Goal: Task Accomplishment & Management: Manage account settings

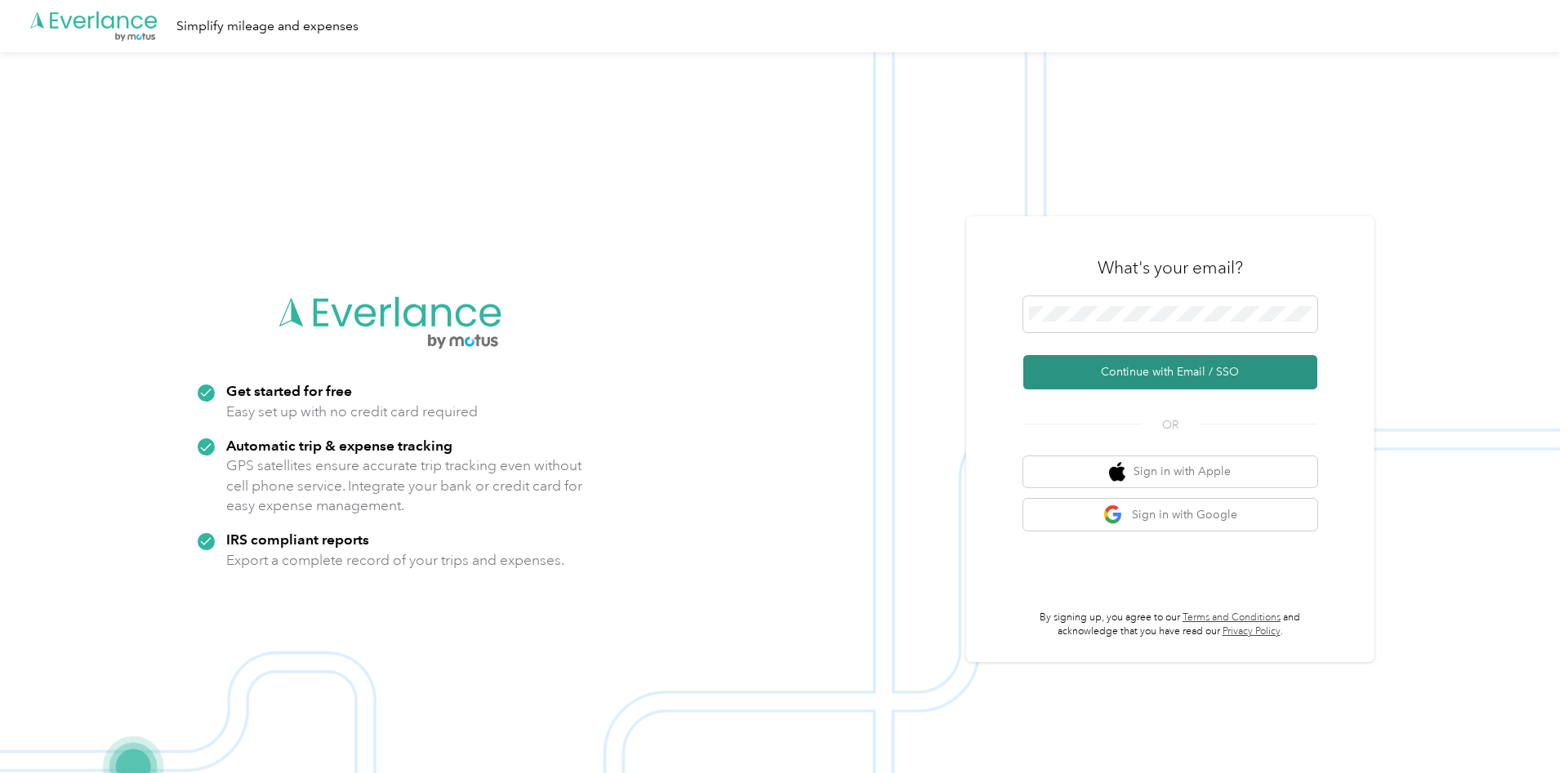
click at [1114, 366] on button "Continue with Email / SSO" at bounding box center [1170, 372] width 294 height 35
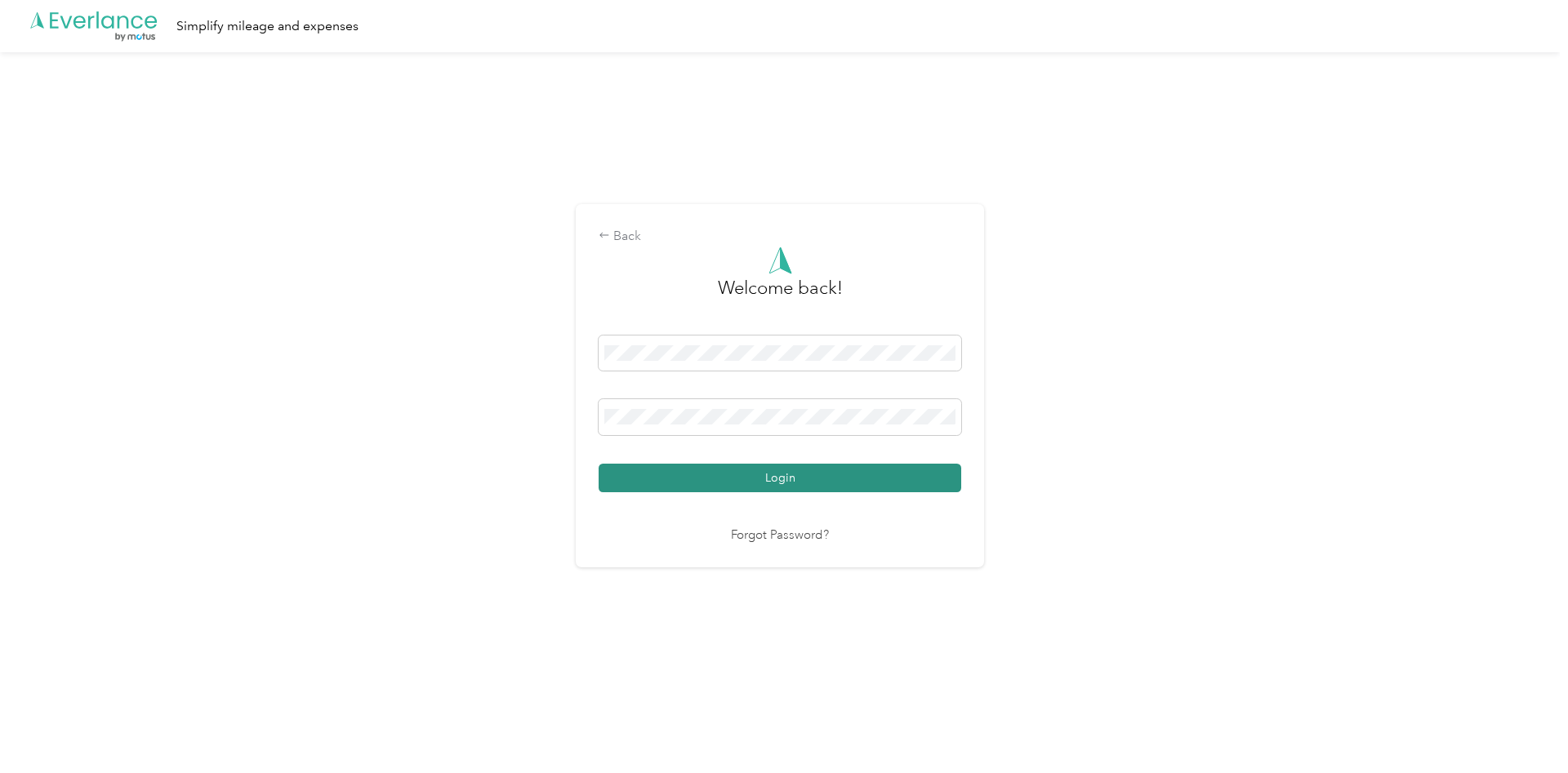
click at [834, 468] on button "Login" at bounding box center [780, 478] width 362 height 28
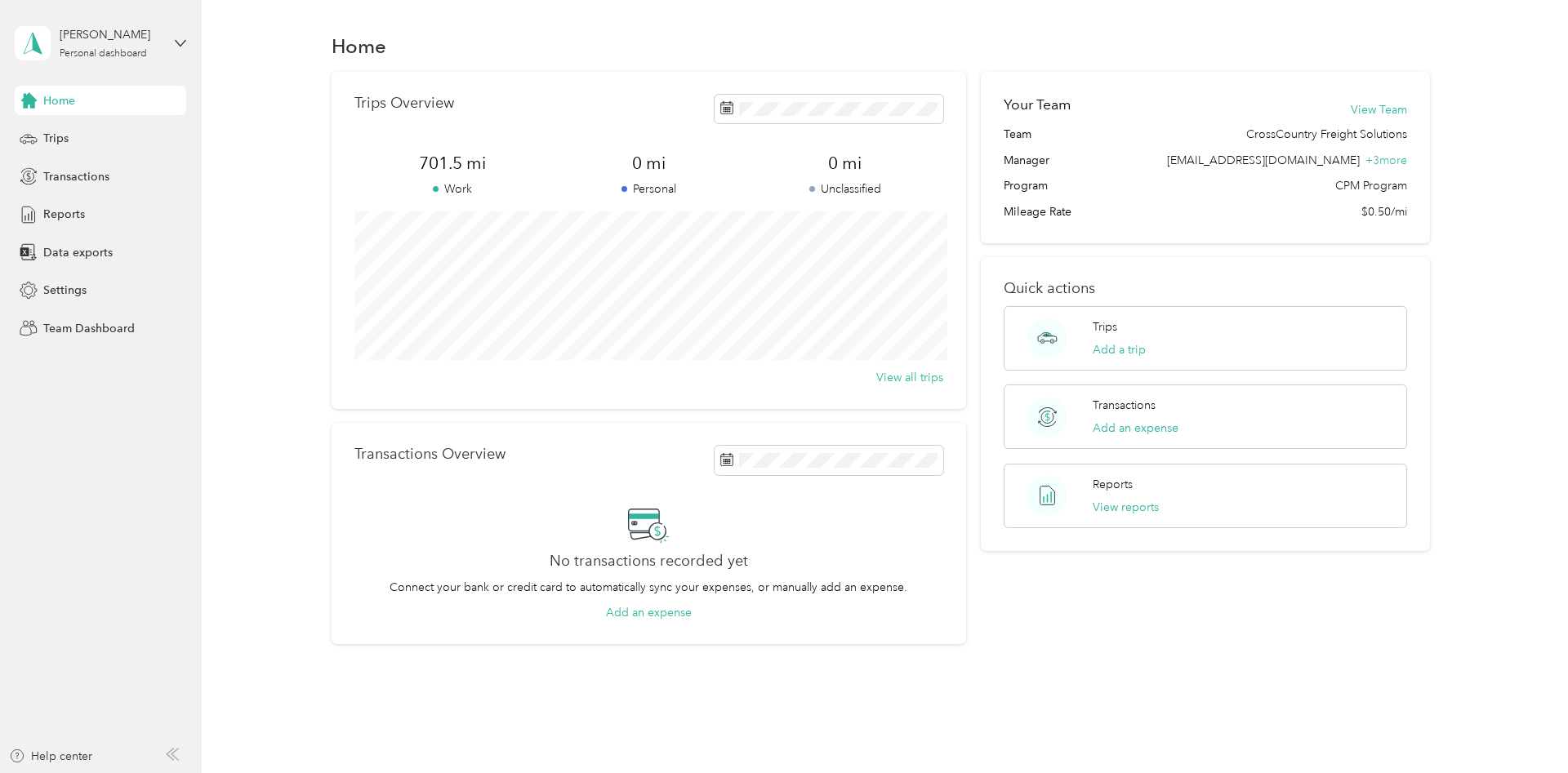
click at [262, 162] on div "Trips Overview 701.5 mi Work 0 mi Personal 0 mi Unclassified View all trips Tra…" at bounding box center [880, 359] width 1319 height 573
click at [179, 45] on icon at bounding box center [180, 43] width 10 height 5
click at [128, 128] on div "Team dashboard" at bounding box center [186, 127] width 321 height 28
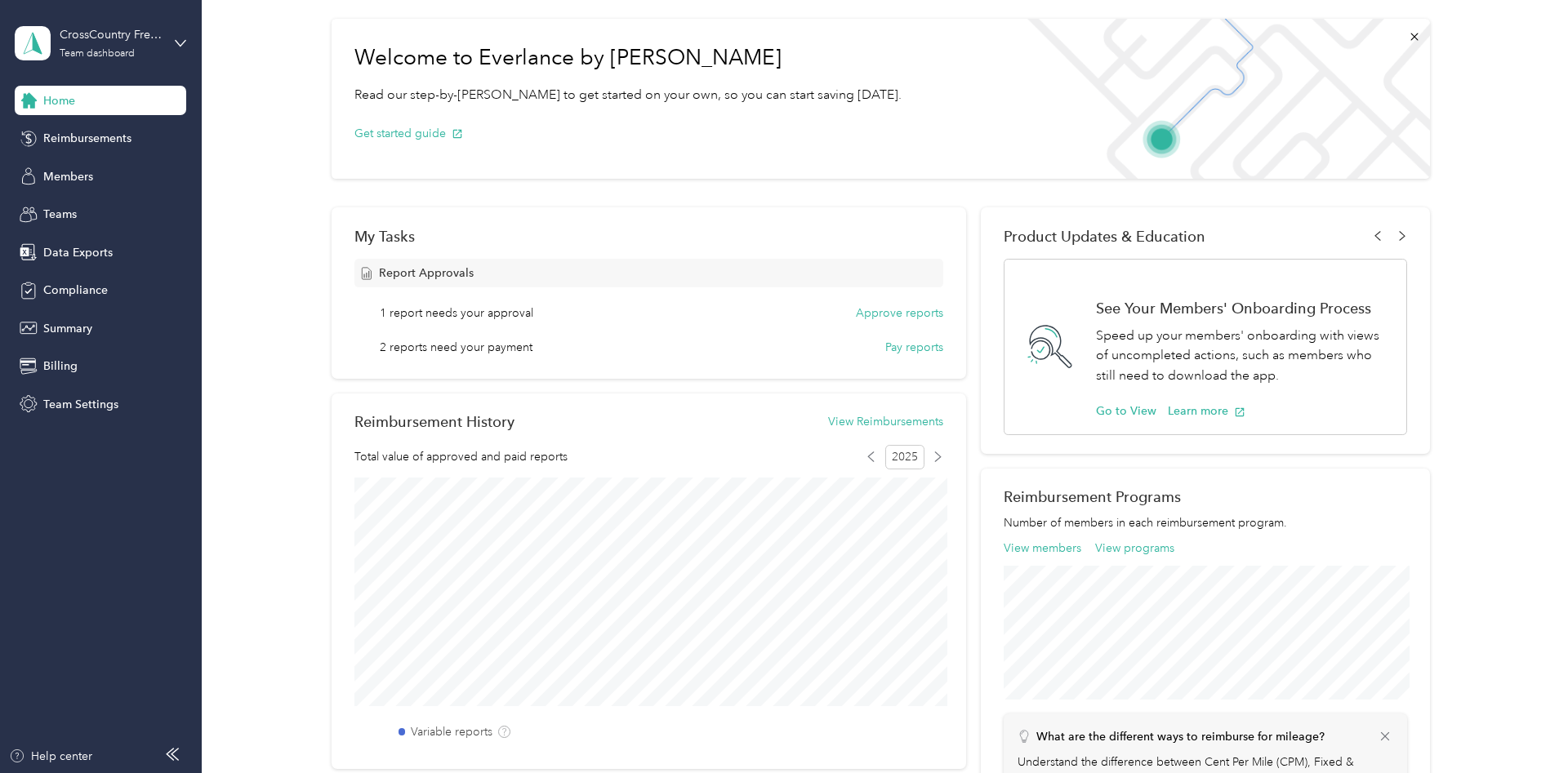
scroll to position [28, 0]
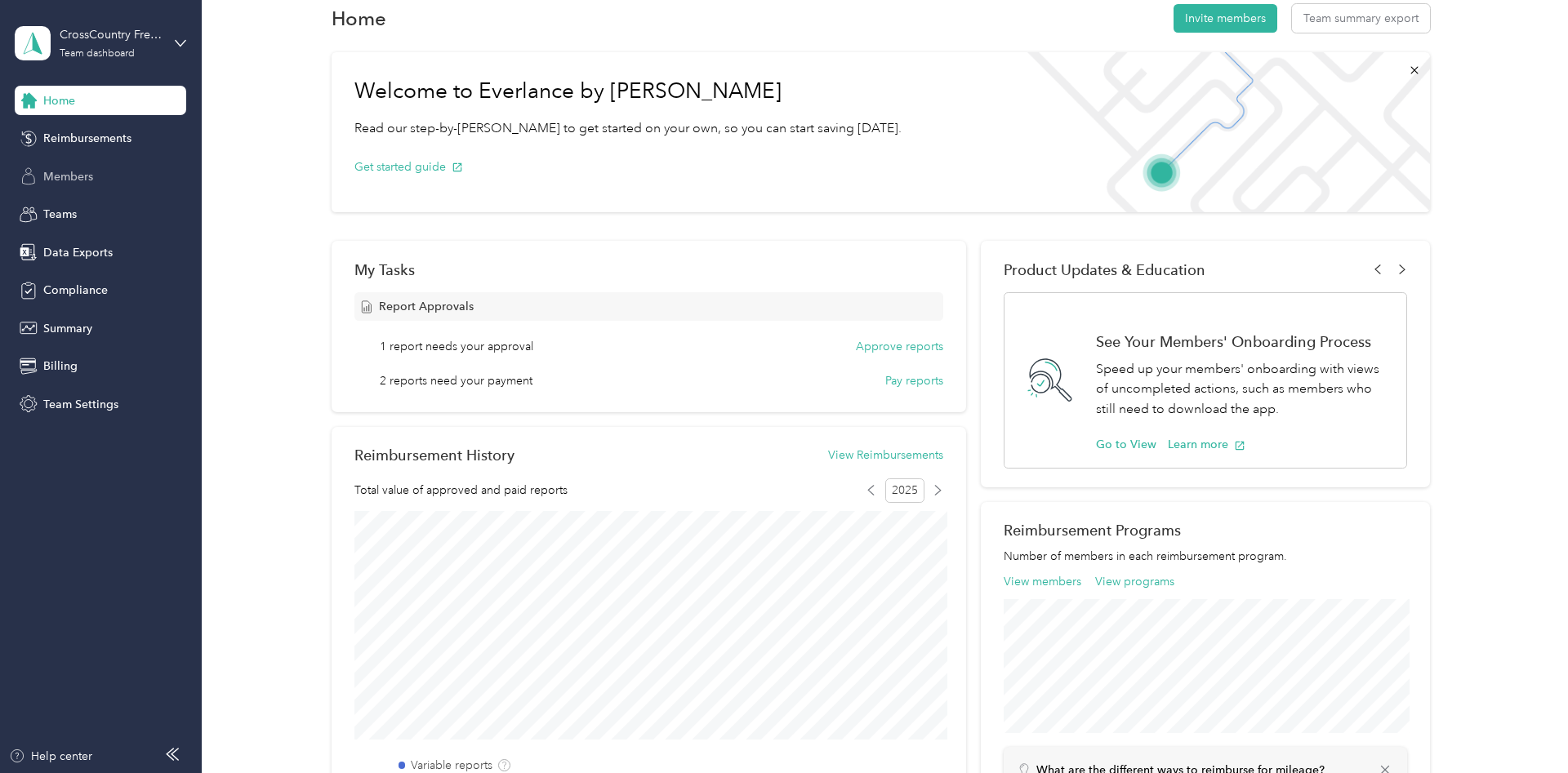
click at [67, 177] on span "Members" at bounding box center [68, 177] width 50 height 17
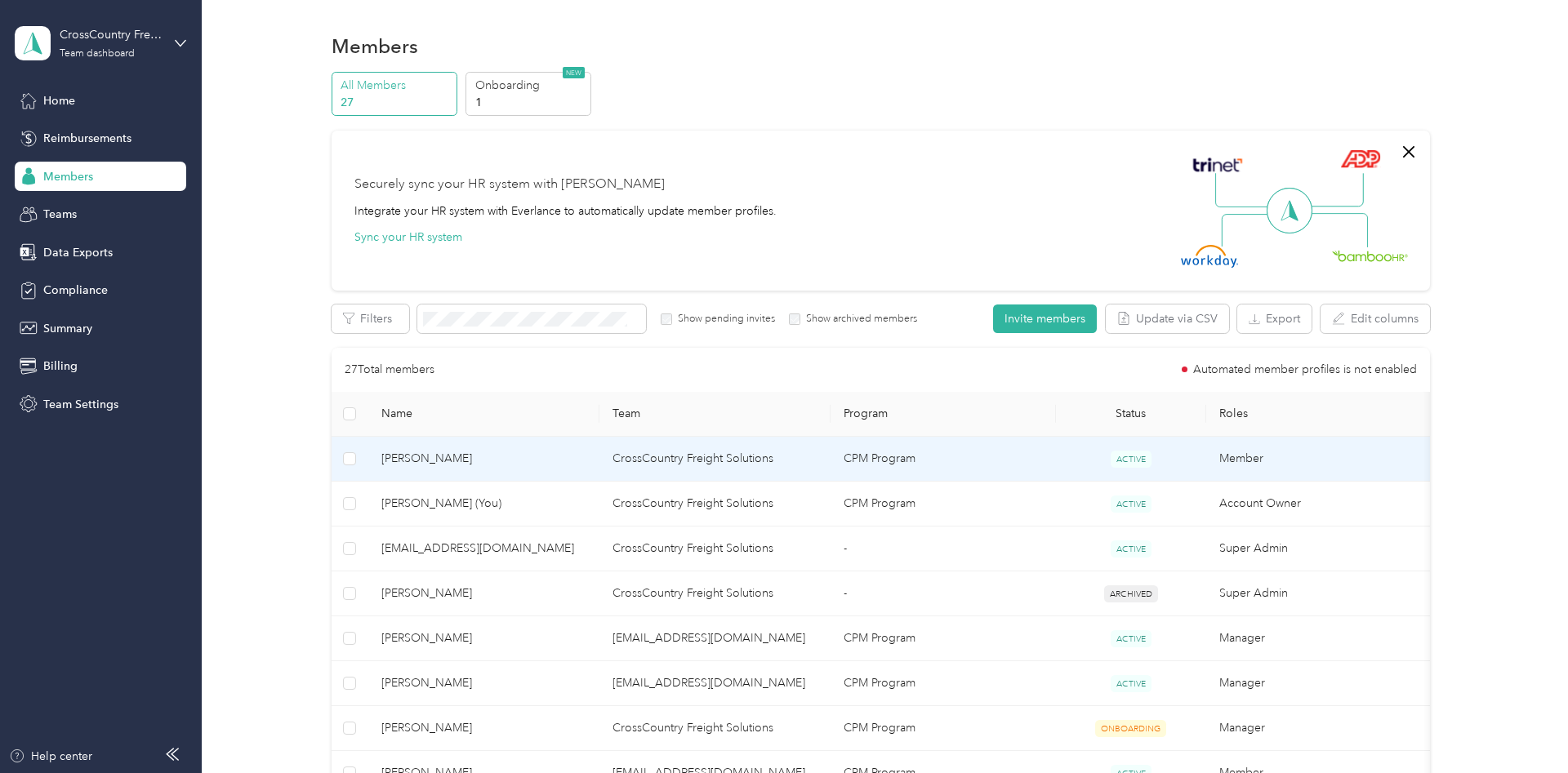
click at [392, 454] on span "[PERSON_NAME]" at bounding box center [484, 459] width 205 height 18
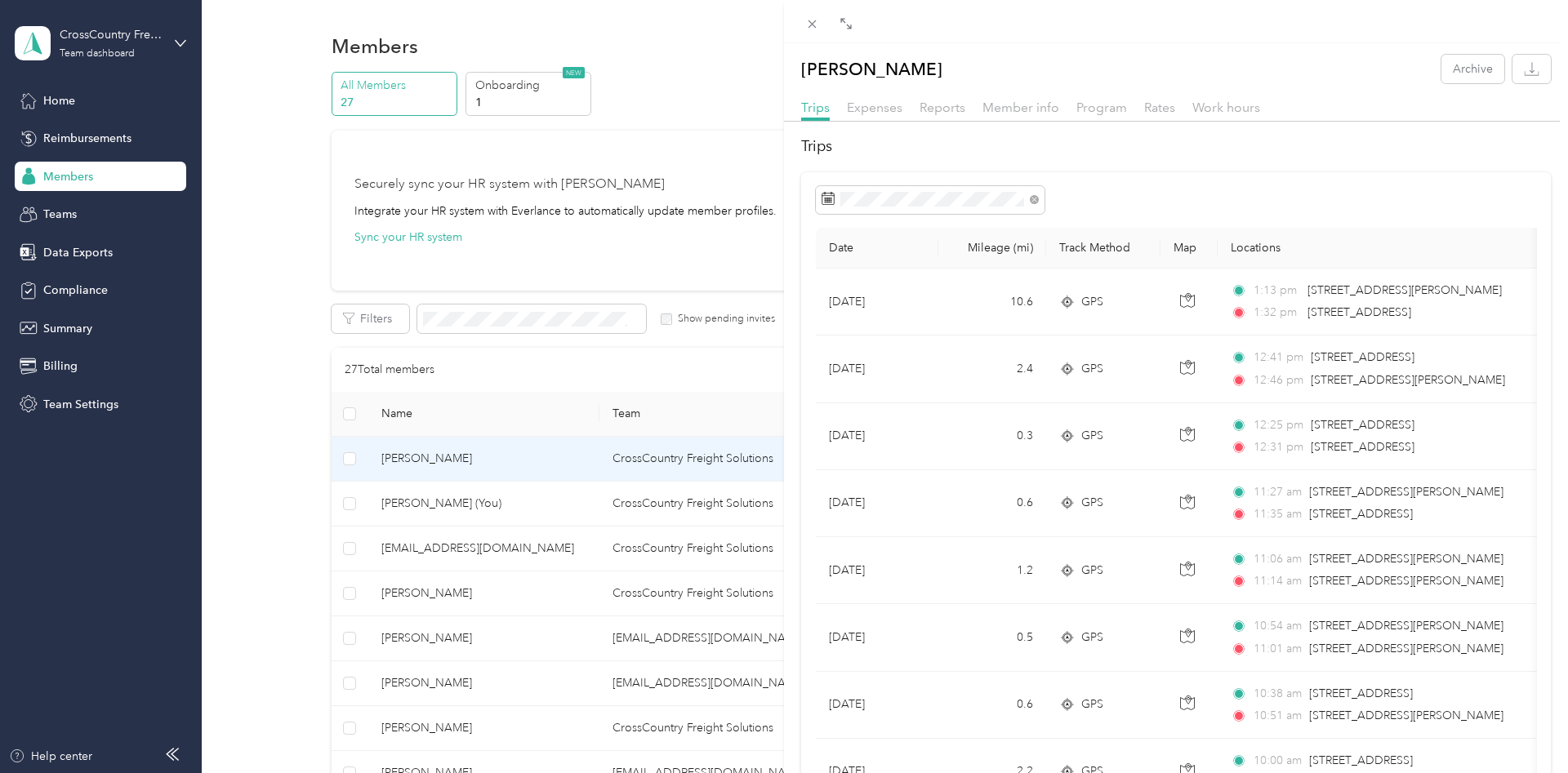
click at [640, 51] on div "Delanio Florez Archive Trips Expenses Reports Member info Program Rates Work ho…" at bounding box center [784, 386] width 1568 height 773
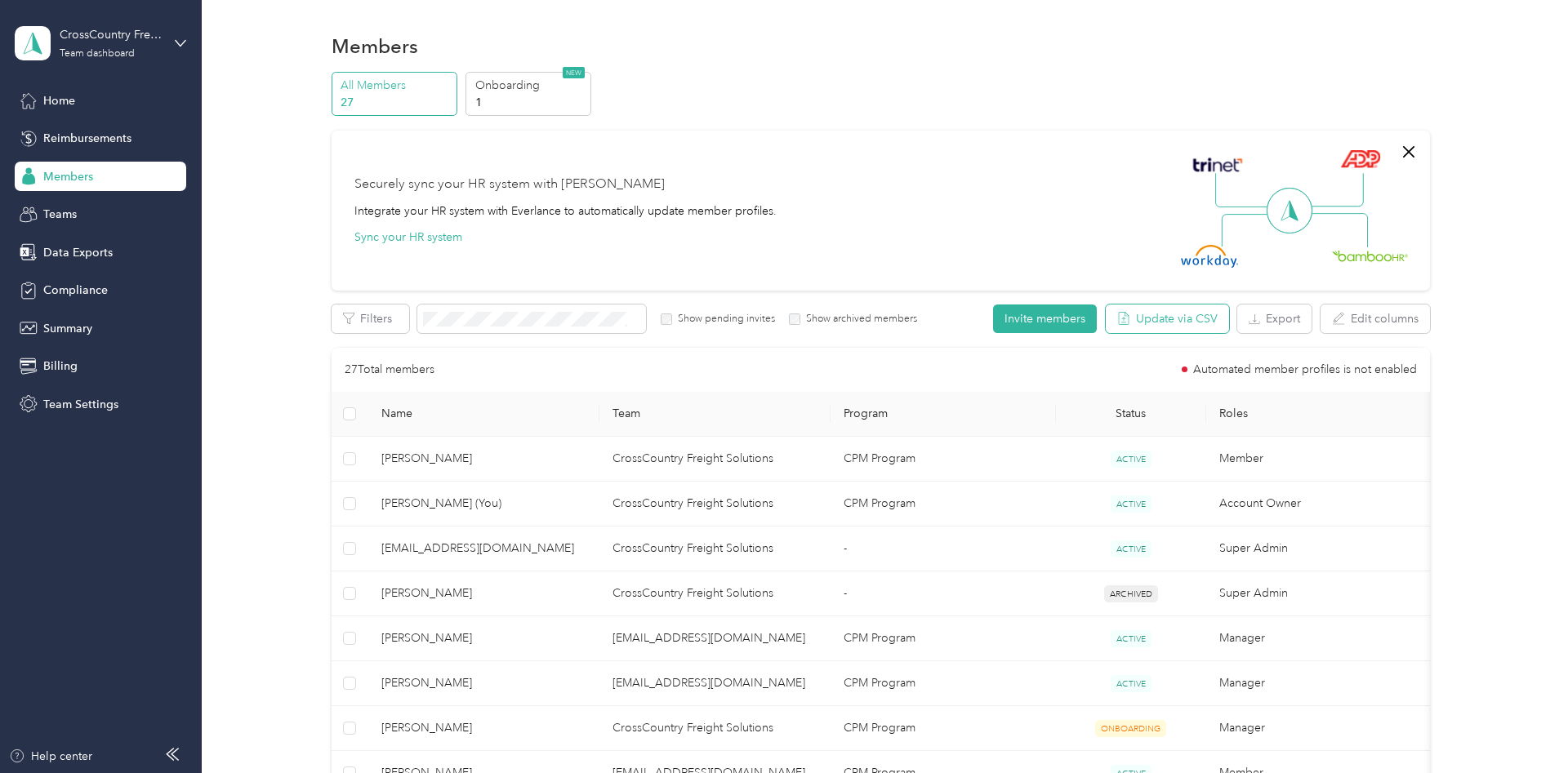
click at [1149, 317] on button "Update via CSV" at bounding box center [1168, 319] width 123 height 28
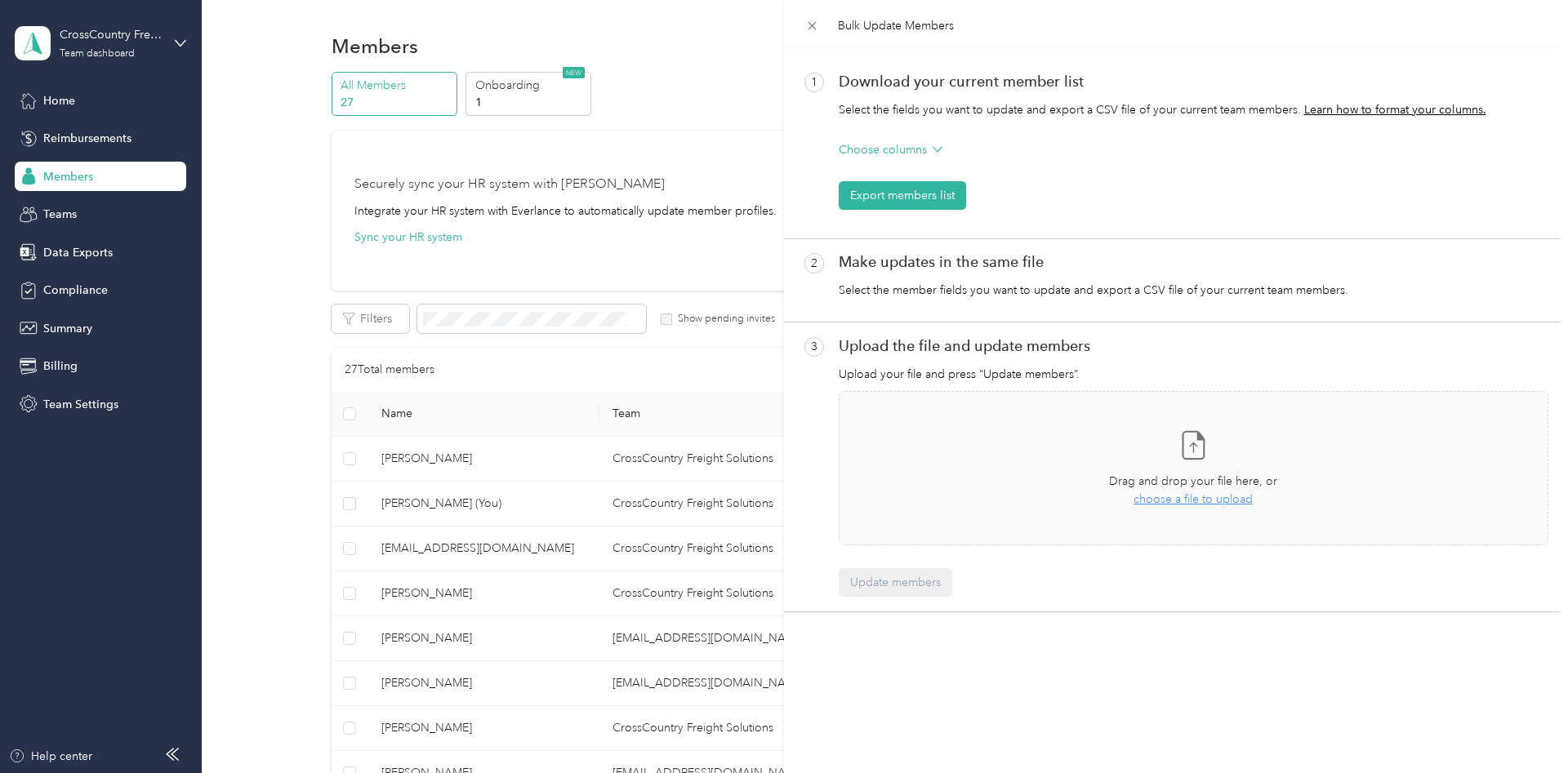
click at [743, 20] on div "Bulk Update Members 1 Download your current member list Select the fields you w…" at bounding box center [784, 386] width 1568 height 773
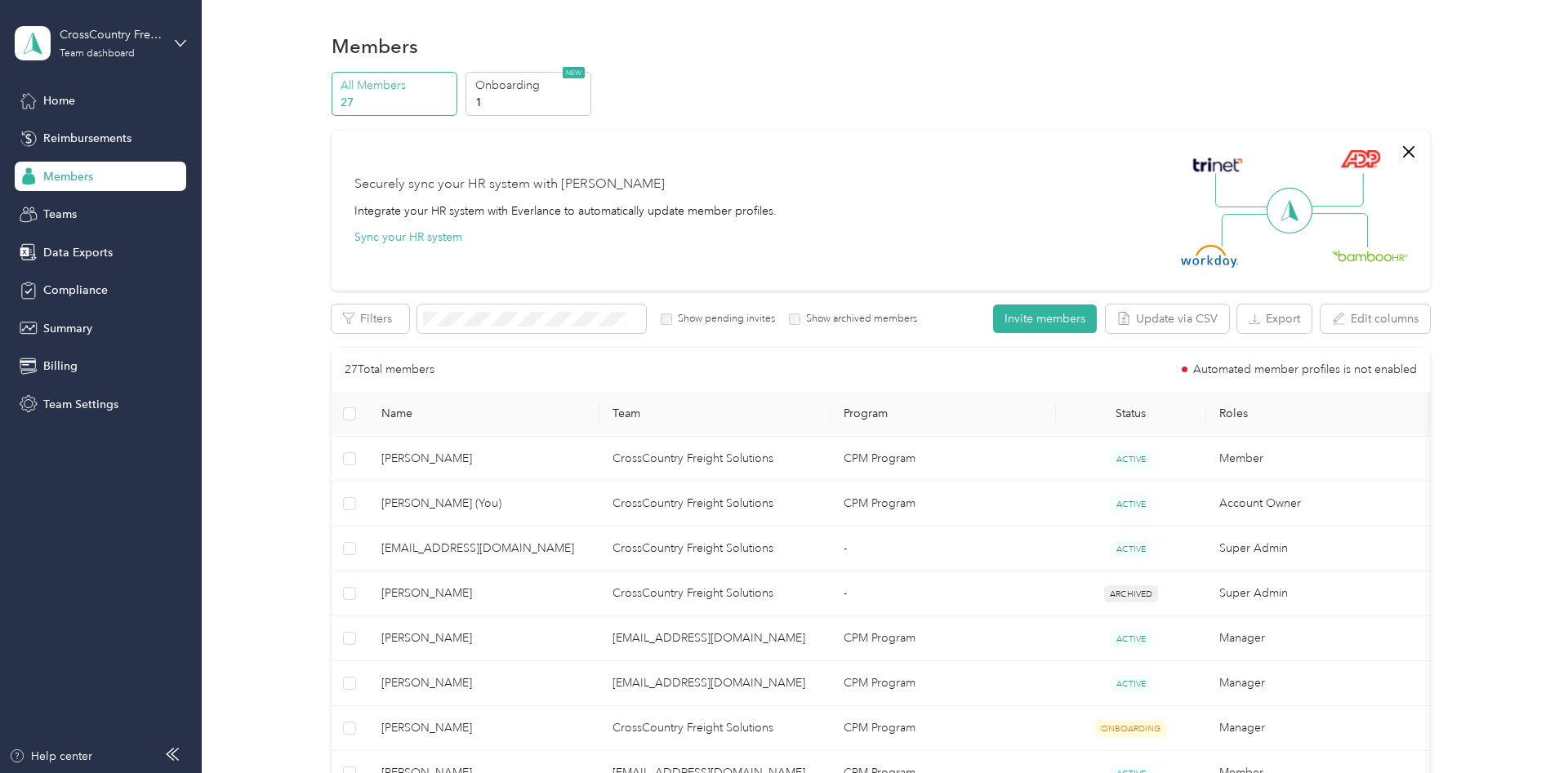
click at [393, 83] on p "All Members" at bounding box center [396, 84] width 111 height 17
click at [84, 217] on div "Teams" at bounding box center [100, 214] width 171 height 29
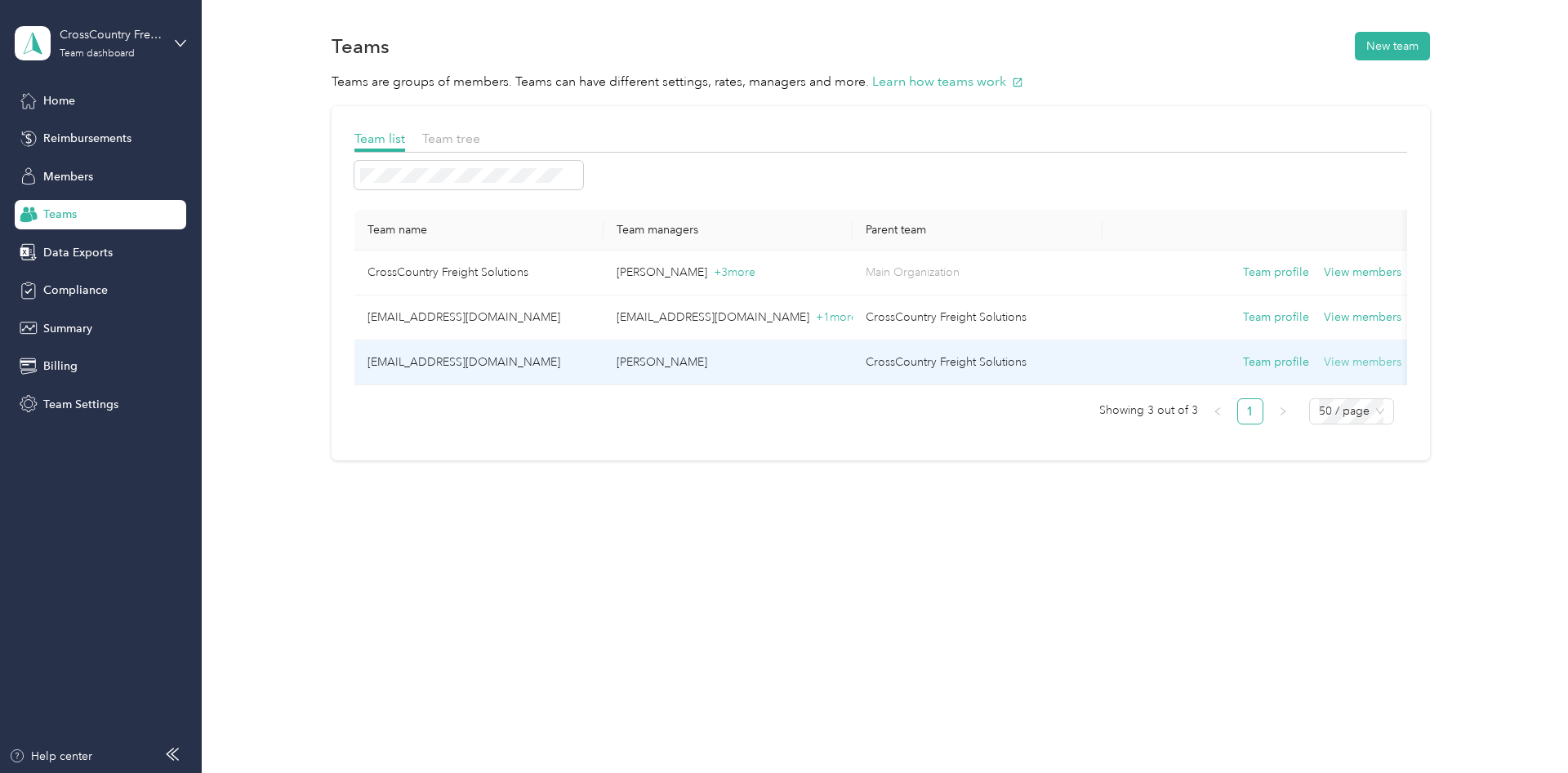
click at [1368, 368] on button "View members" at bounding box center [1362, 362] width 77 height 18
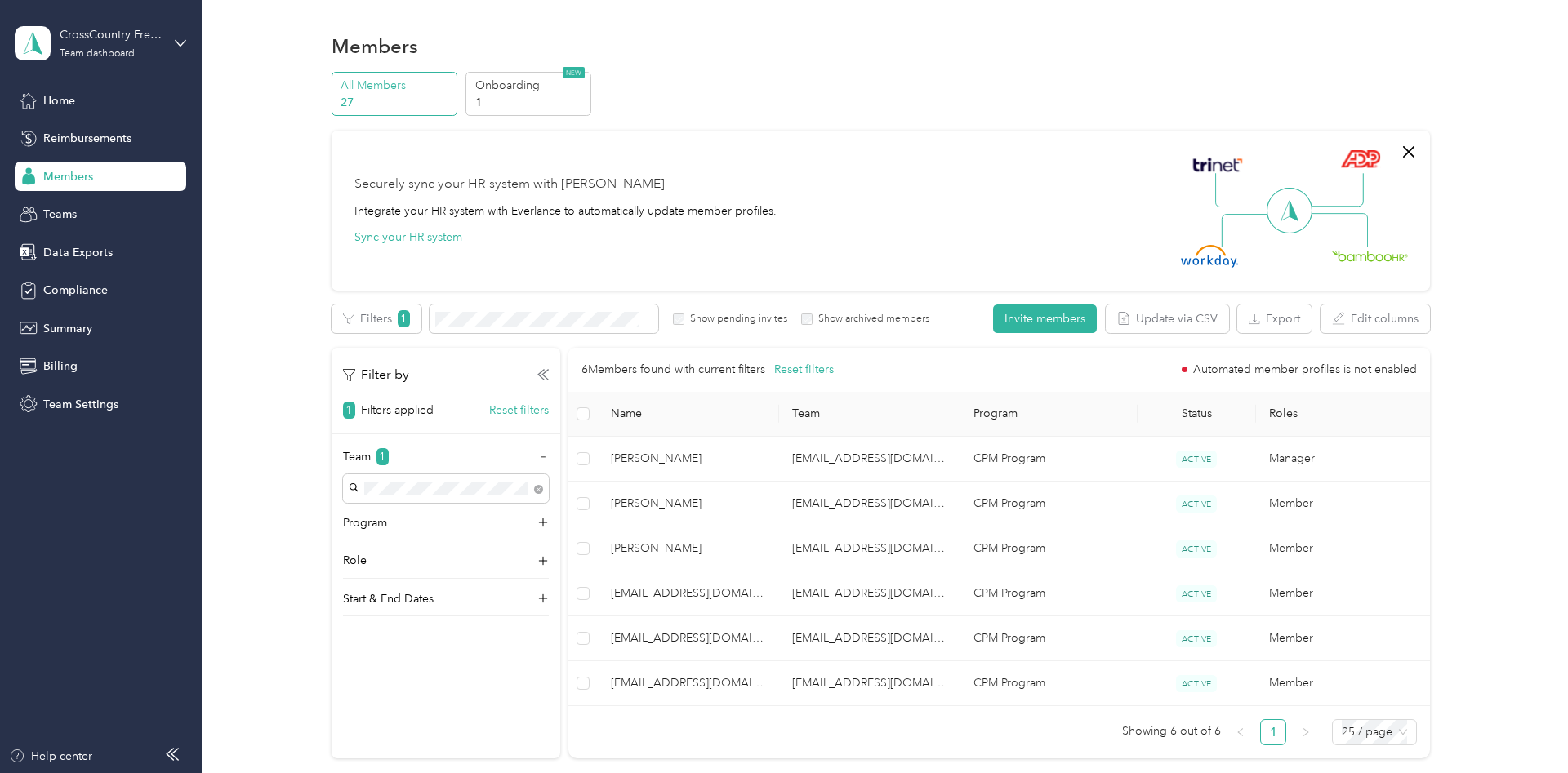
click at [38, 177] on div "Members" at bounding box center [100, 176] width 171 height 29
click at [53, 216] on span "Teams" at bounding box center [60, 214] width 34 height 17
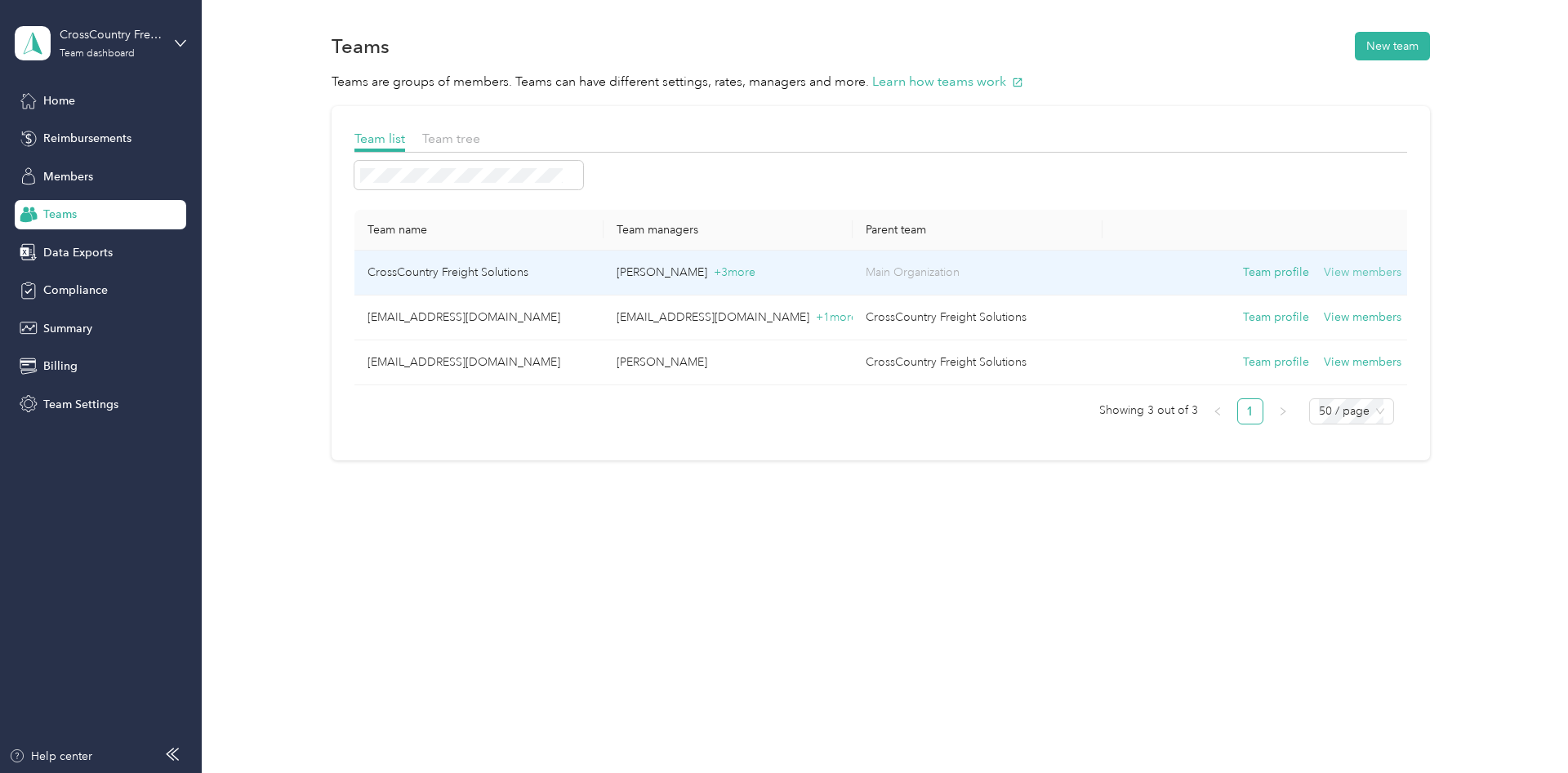
click at [1340, 275] on button "View members" at bounding box center [1362, 272] width 77 height 18
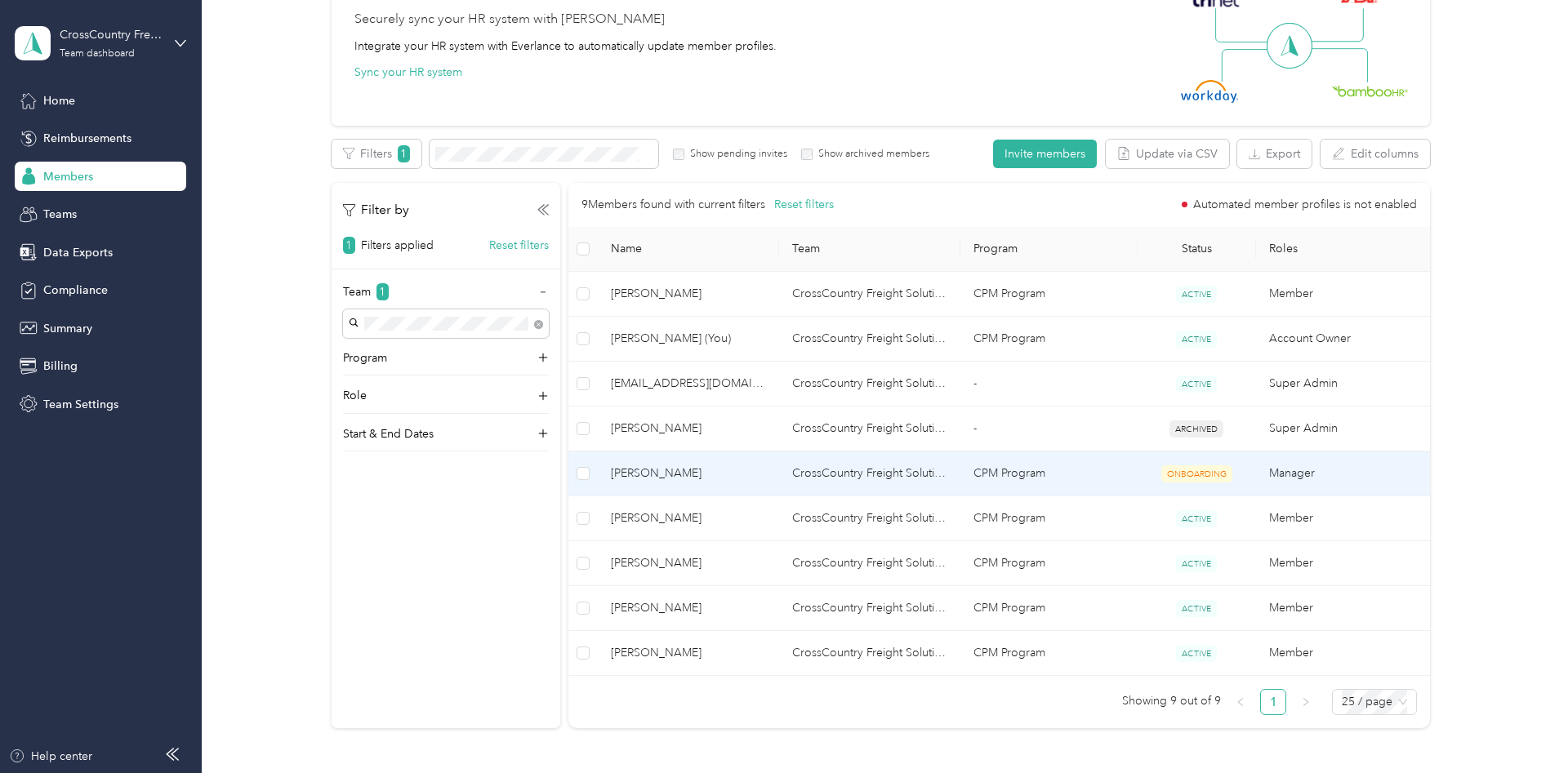
scroll to position [167, 0]
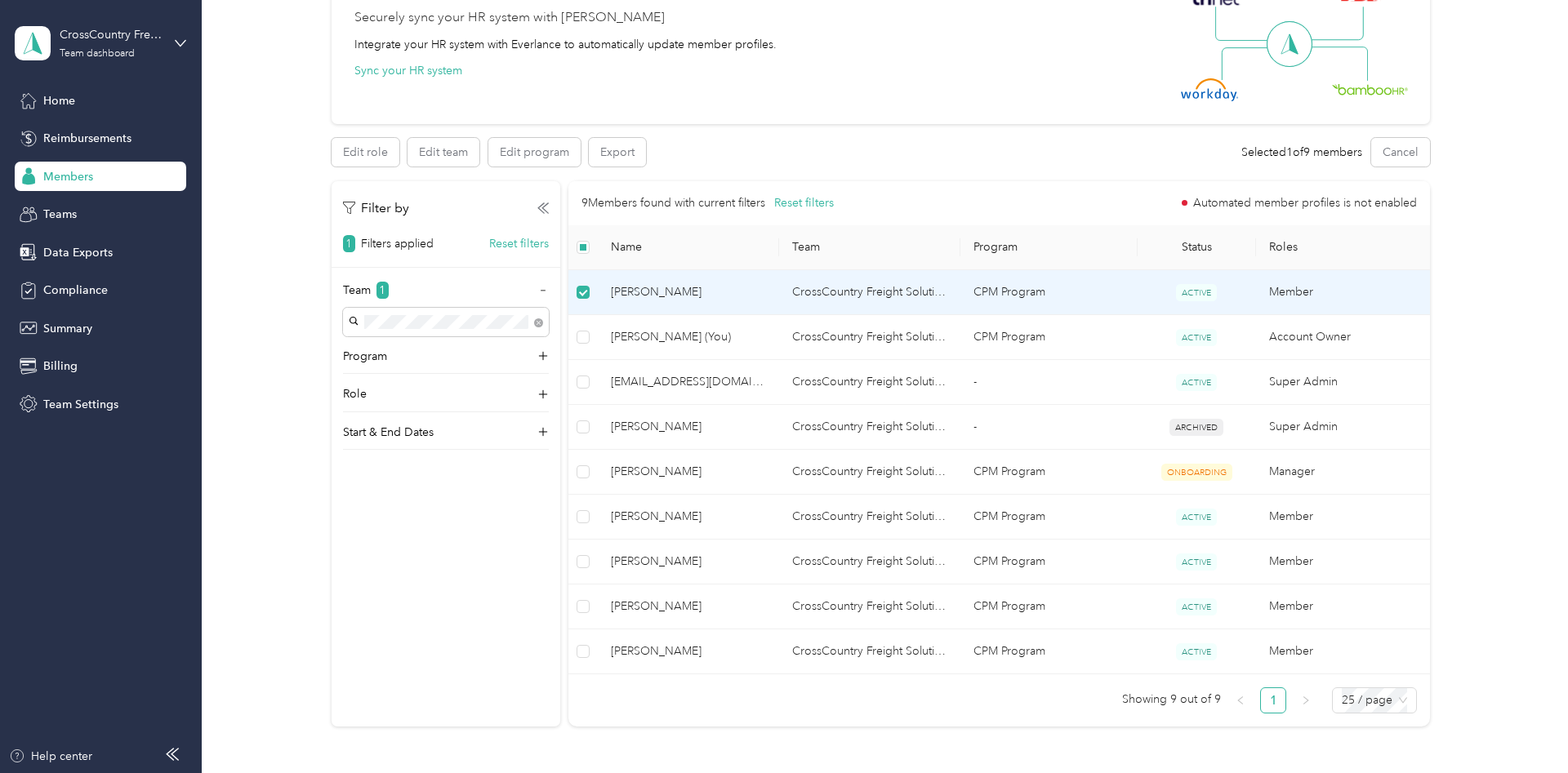
click at [662, 290] on span "[PERSON_NAME]" at bounding box center [688, 292] width 155 height 18
click at [424, 154] on button "Edit team" at bounding box center [443, 152] width 72 height 28
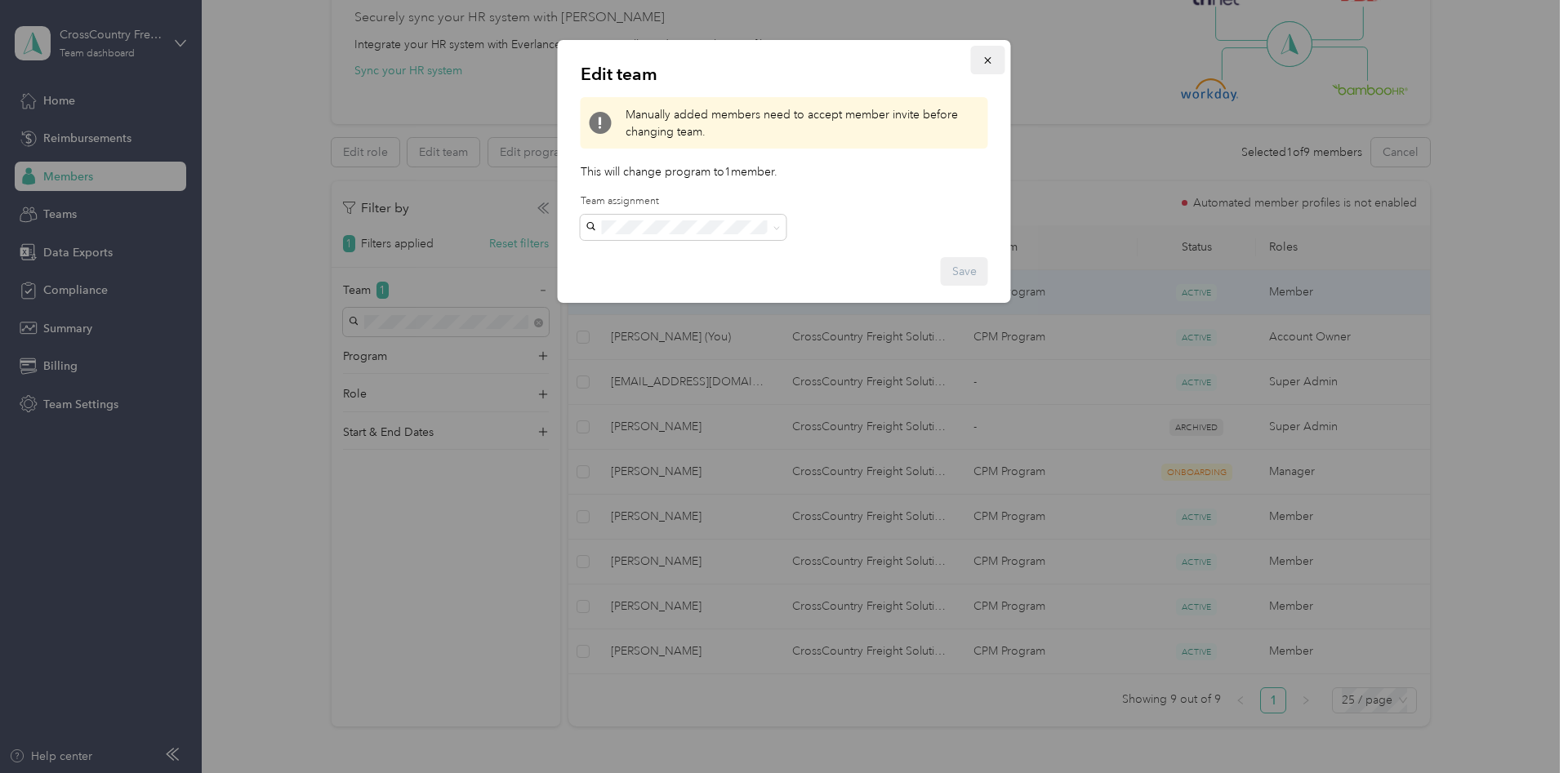
click at [979, 55] on button "button" at bounding box center [988, 60] width 35 height 28
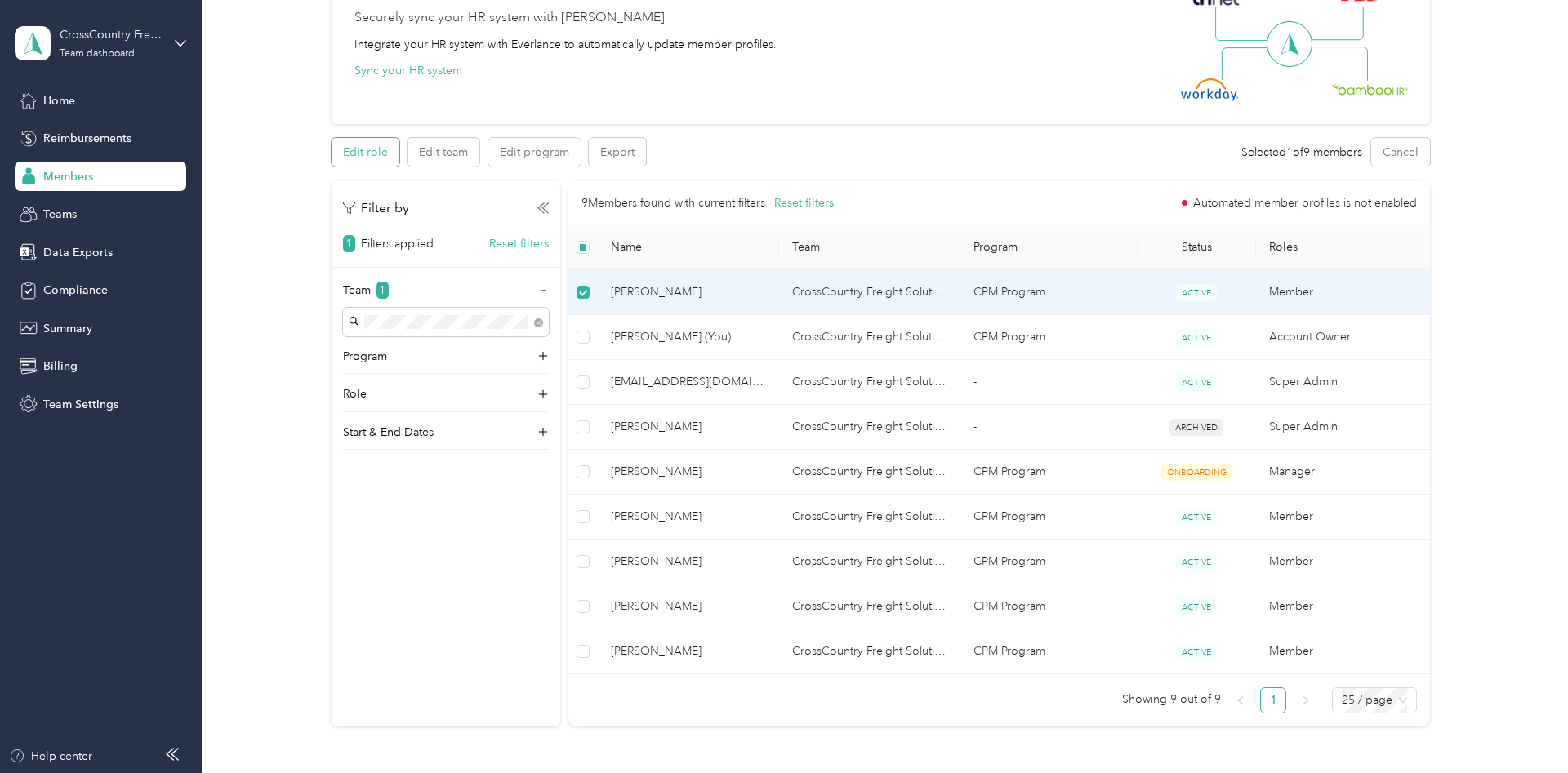
click at [381, 147] on button "Edit role" at bounding box center [366, 152] width 67 height 28
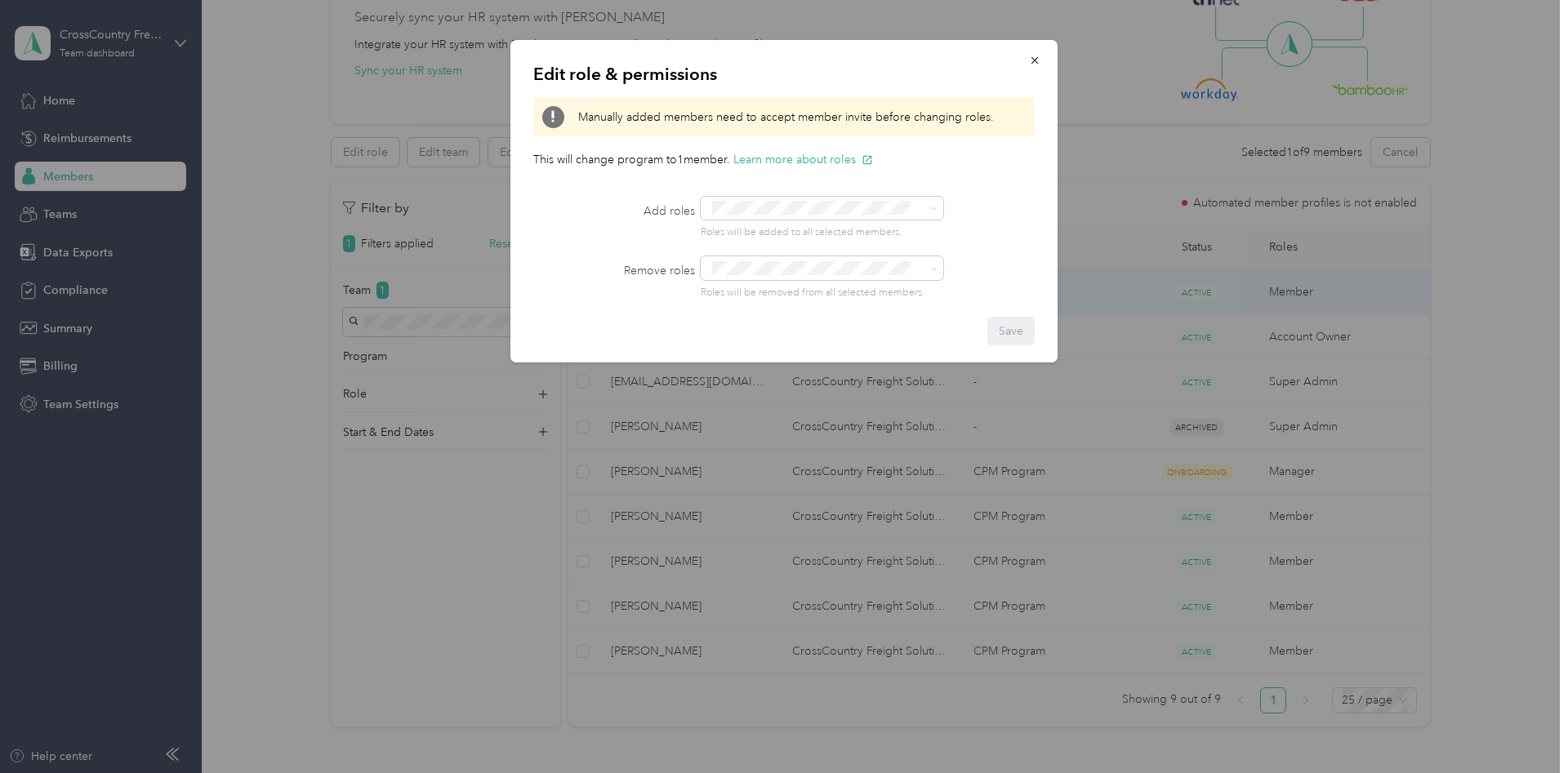
click at [1035, 58] on icon "button" at bounding box center [1034, 60] width 12 height 12
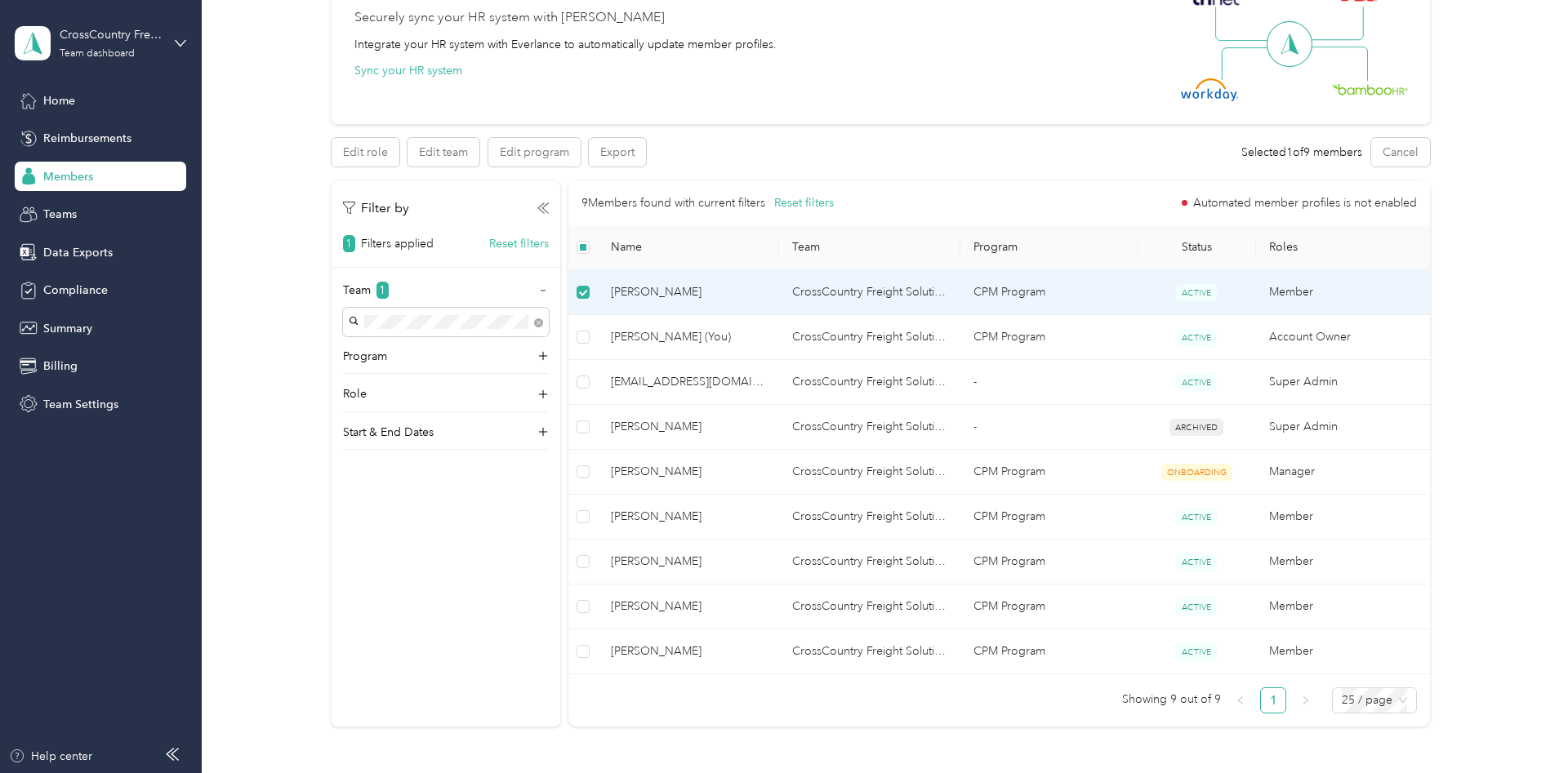
click at [1187, 288] on span "ACTIVE" at bounding box center [1197, 292] width 41 height 17
click at [638, 293] on span "[PERSON_NAME]" at bounding box center [688, 292] width 155 height 18
click at [1205, 298] on span "ACTIVE" at bounding box center [1197, 292] width 41 height 17
click at [1206, 296] on span "ACTIVE" at bounding box center [1197, 292] width 41 height 17
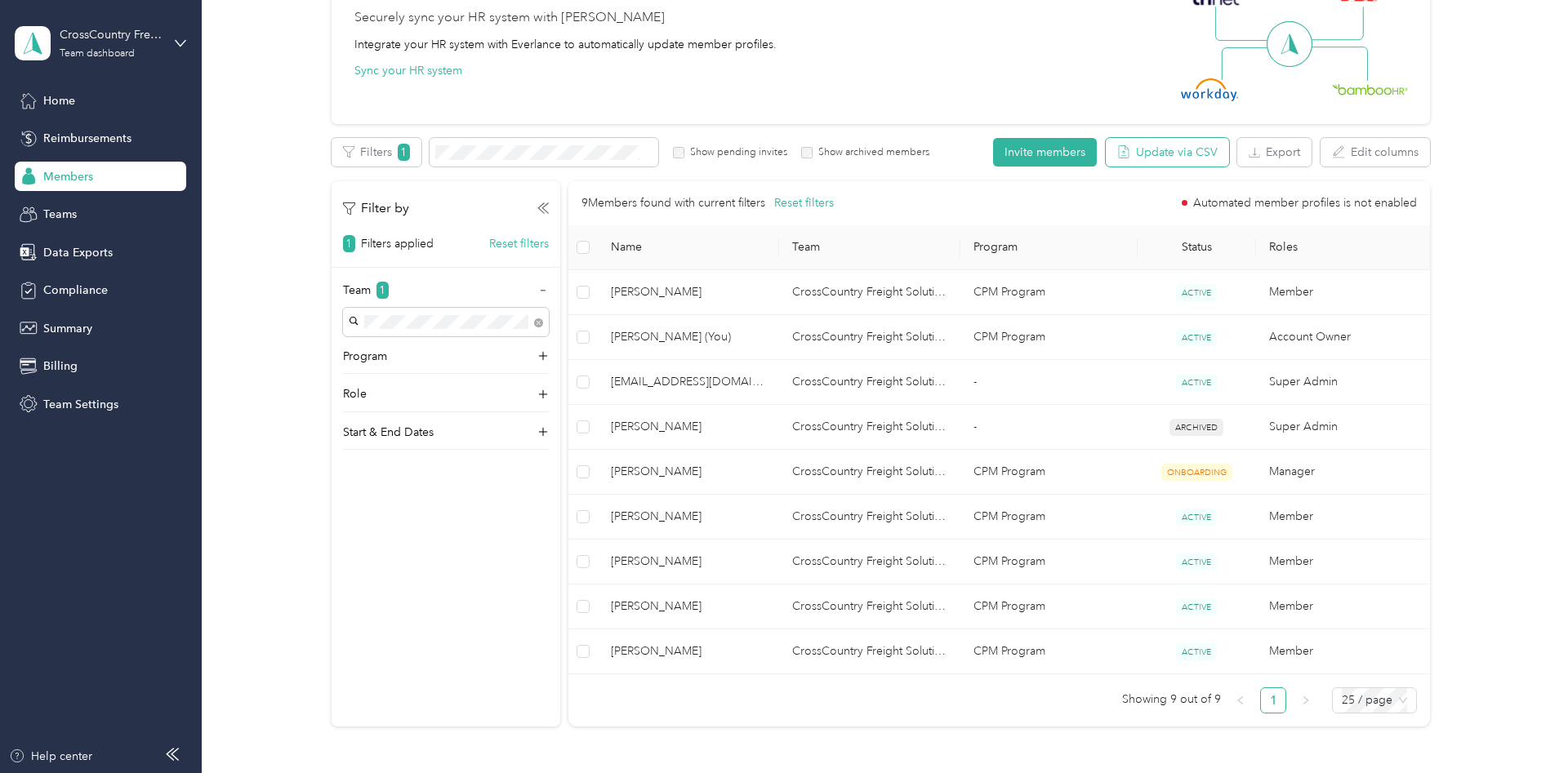
click at [1171, 153] on button "Update via CSV" at bounding box center [1168, 152] width 123 height 28
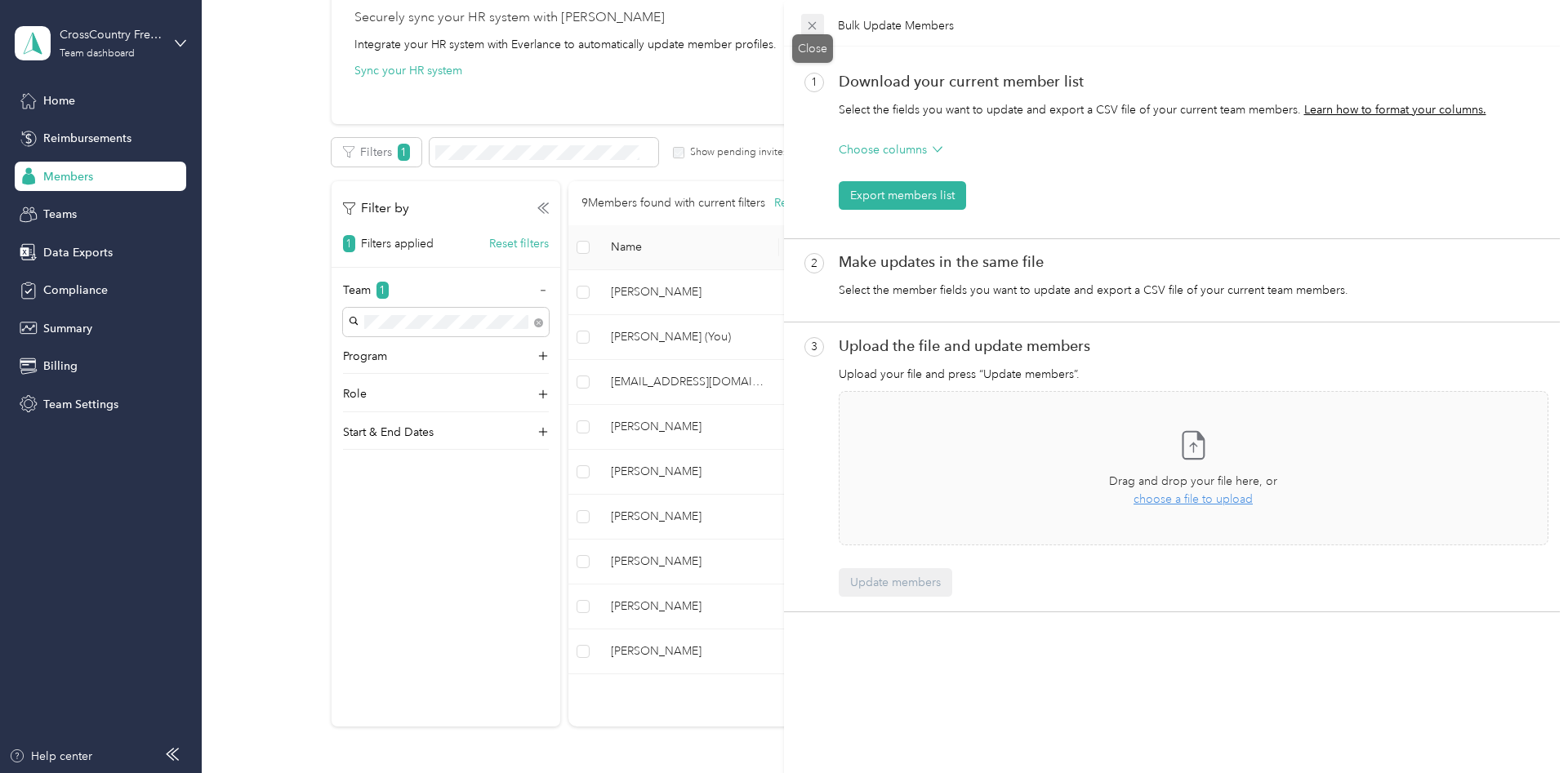
click at [815, 17] on span at bounding box center [813, 26] width 23 height 23
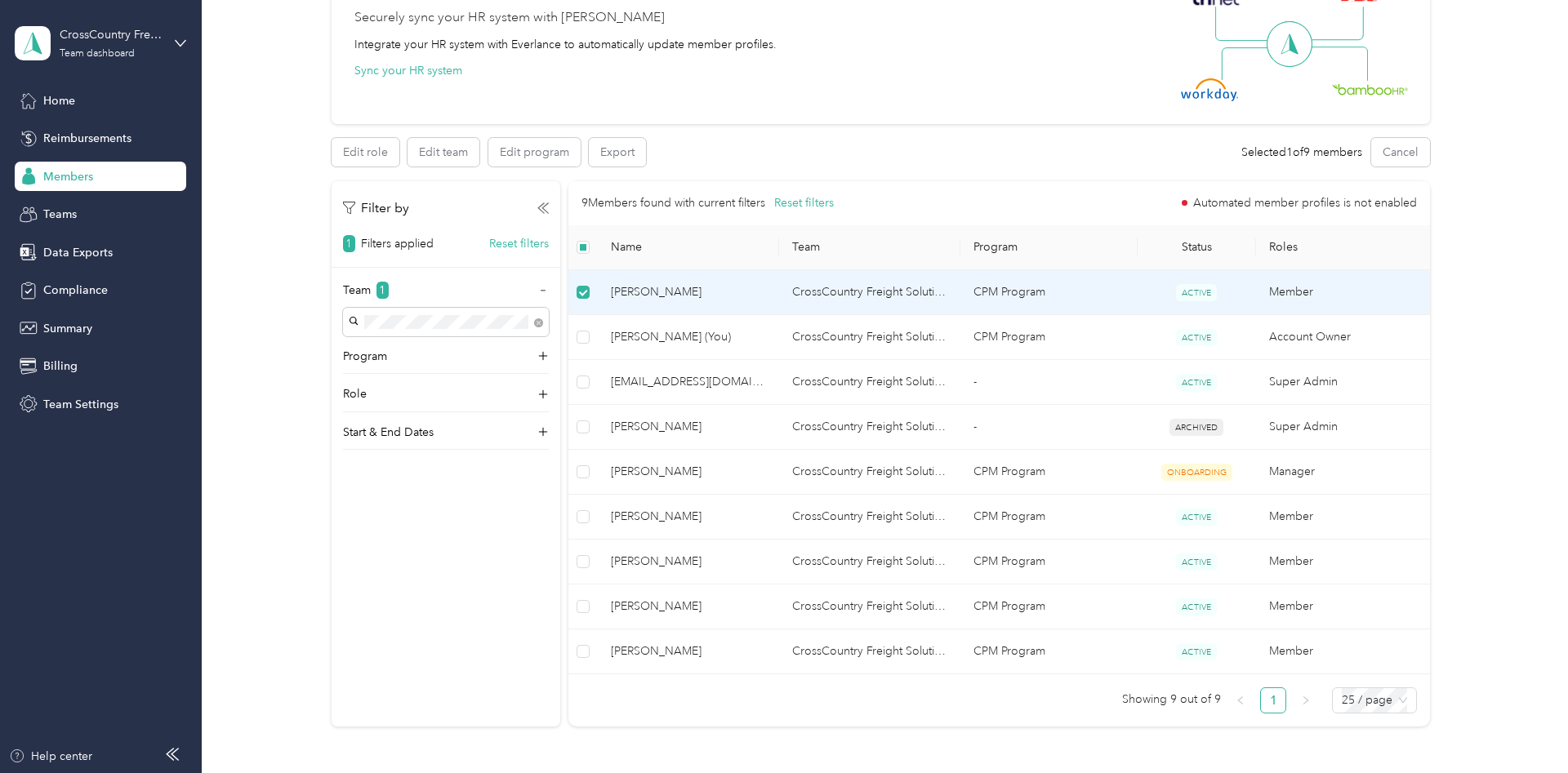
click at [660, 287] on span "[PERSON_NAME]" at bounding box center [688, 292] width 155 height 18
click at [446, 150] on button "Edit team" at bounding box center [443, 152] width 72 height 28
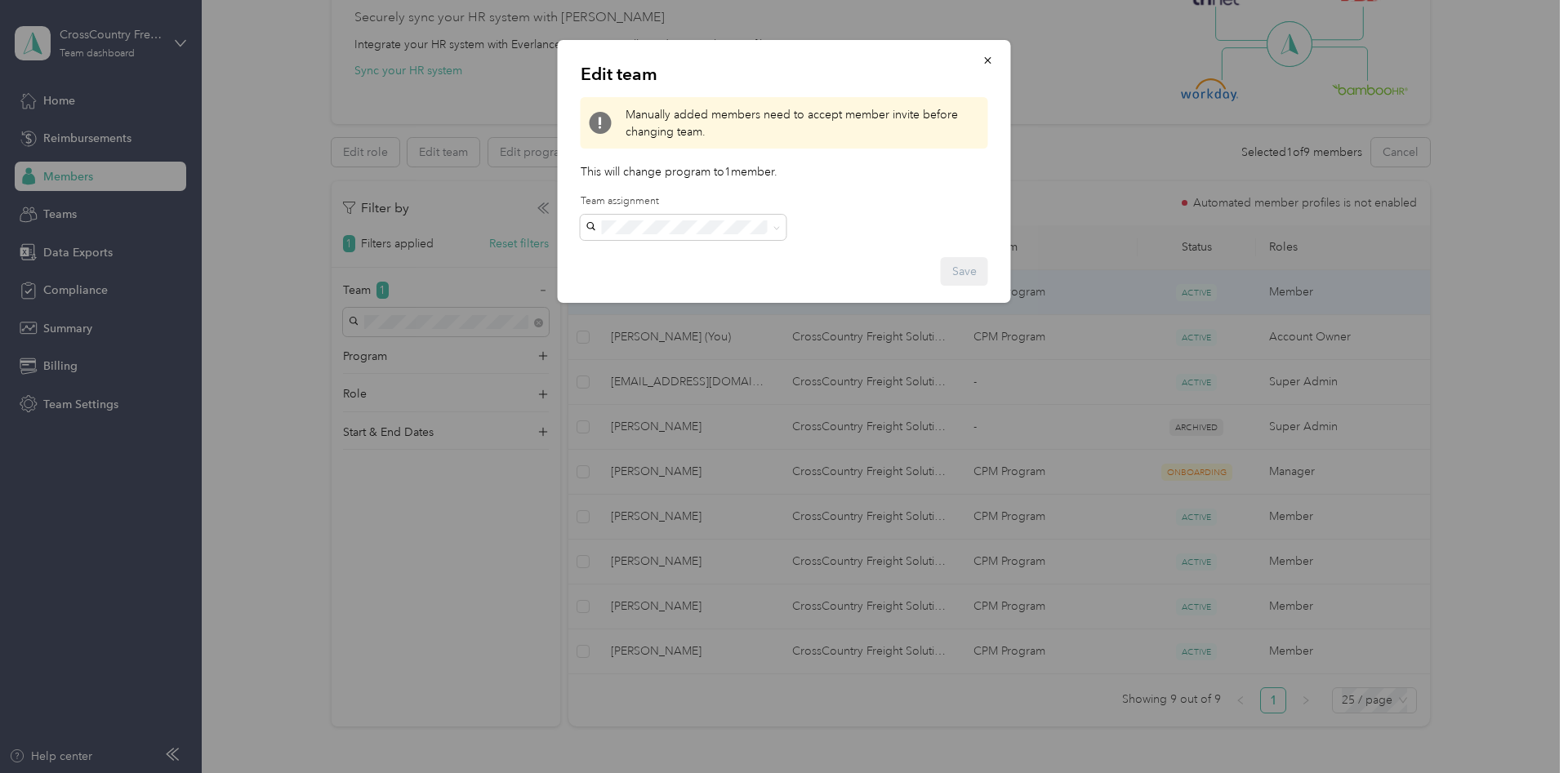
click at [629, 389] on span "dstewartvitek@ccfs.com" at bounding box center [641, 404] width 98 height 31
click at [958, 273] on button "Save" at bounding box center [964, 272] width 47 height 28
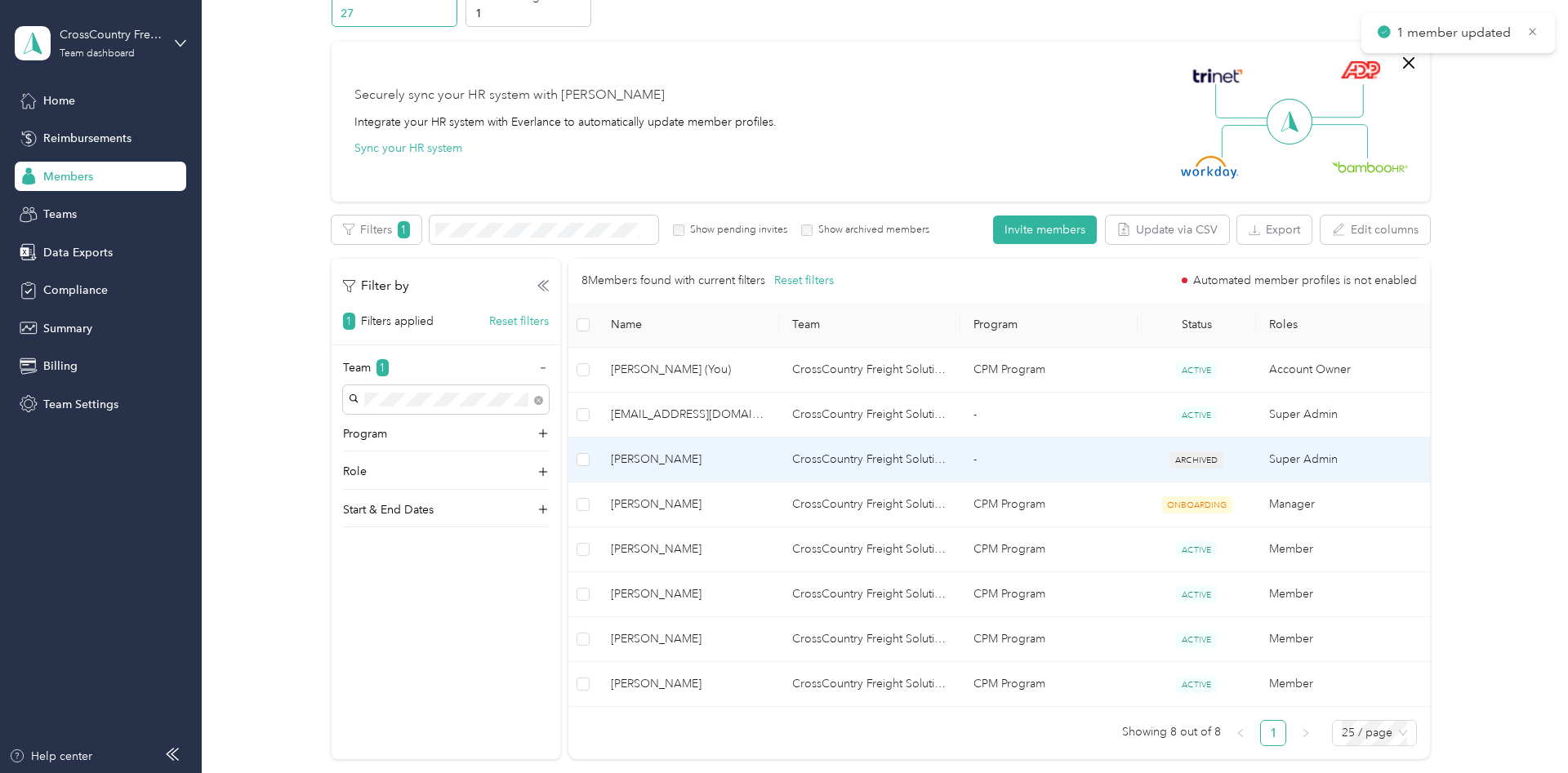
scroll to position [0, 0]
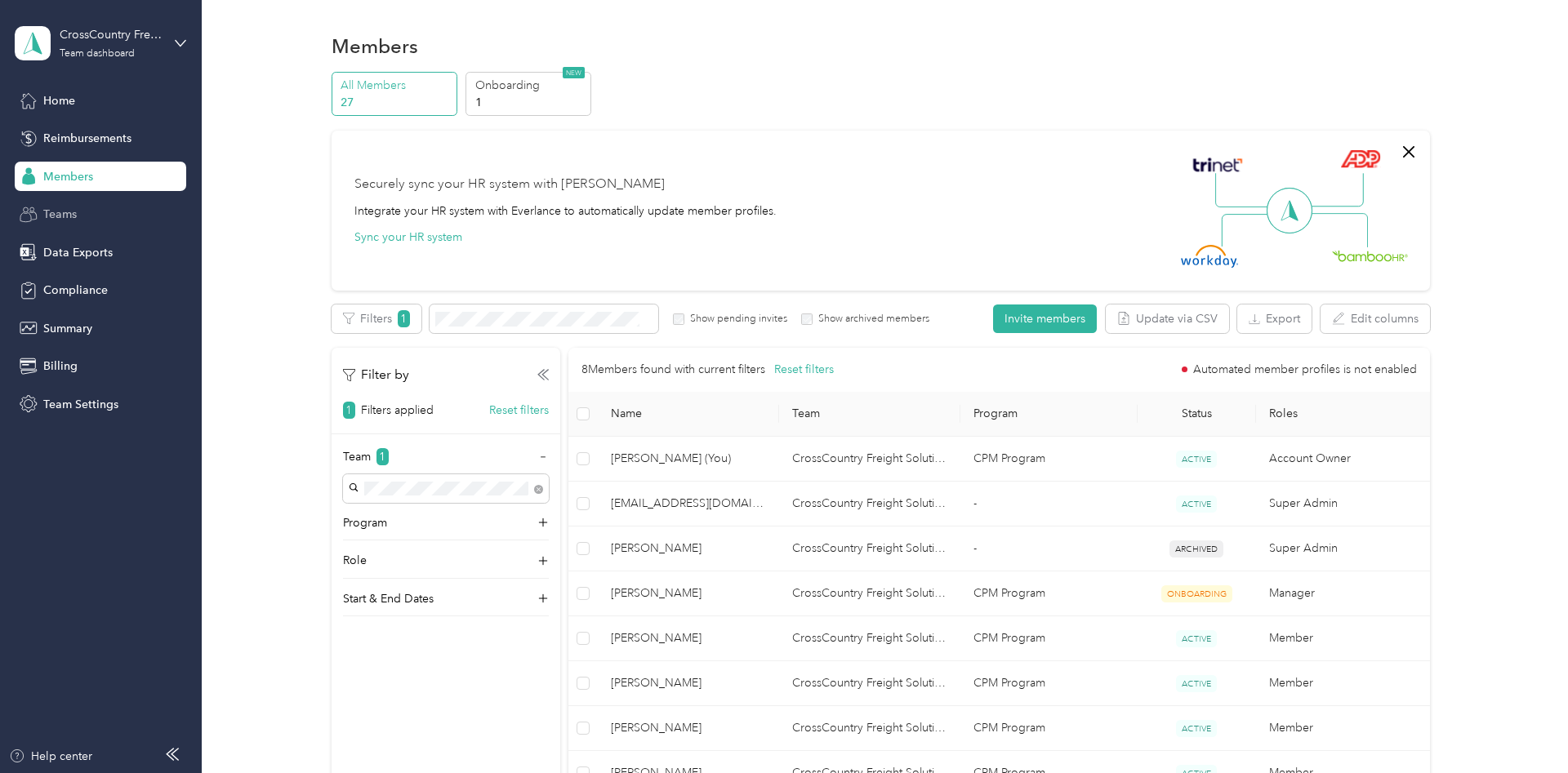
click at [75, 220] on div "Teams" at bounding box center [100, 214] width 171 height 29
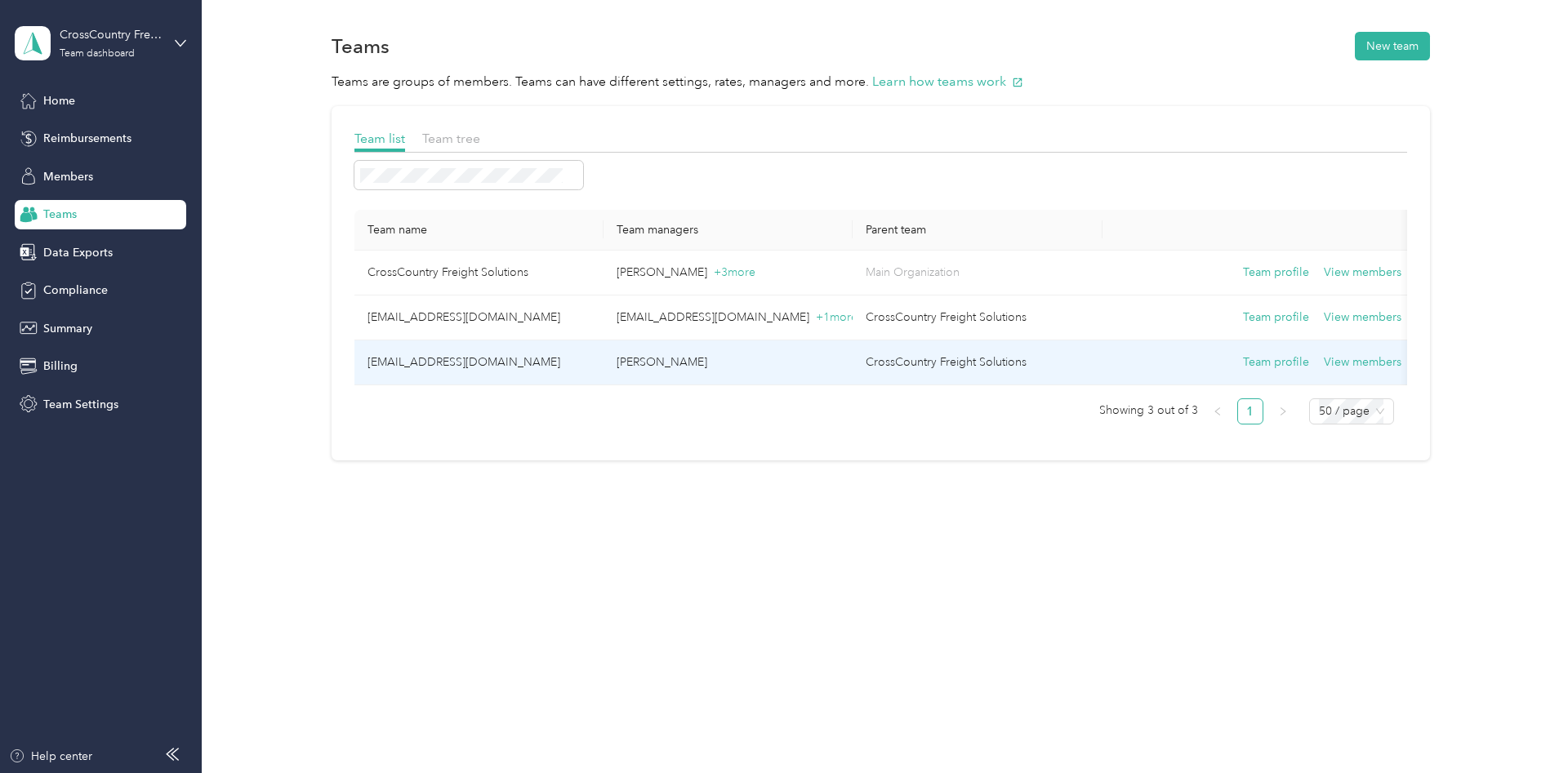
click at [398, 362] on td "dstewartvitek@ccfs.com" at bounding box center [479, 363] width 249 height 45
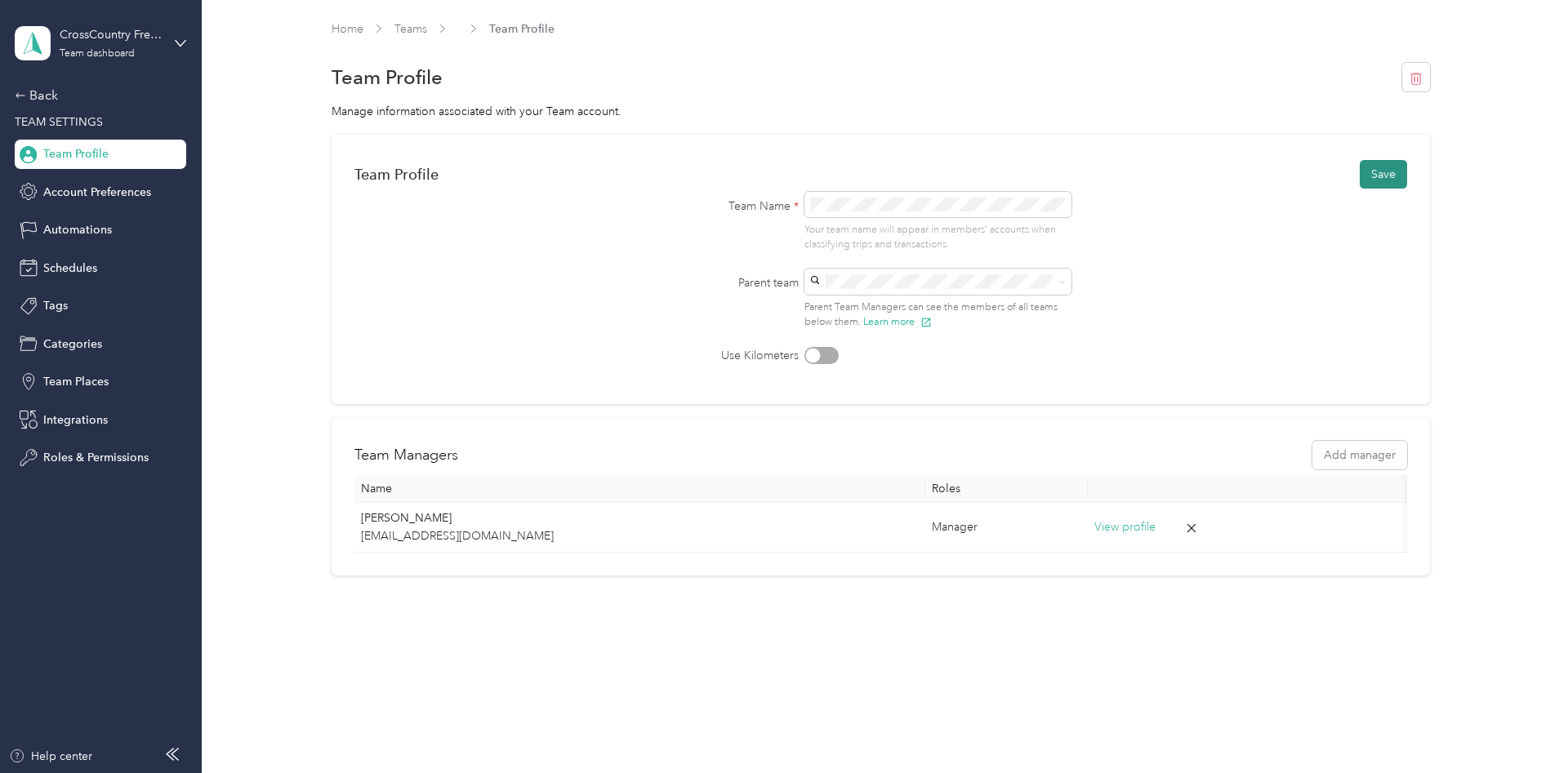
click at [1395, 169] on button "Save" at bounding box center [1383, 174] width 47 height 28
click at [56, 93] on div "Back" at bounding box center [97, 96] width 163 height 20
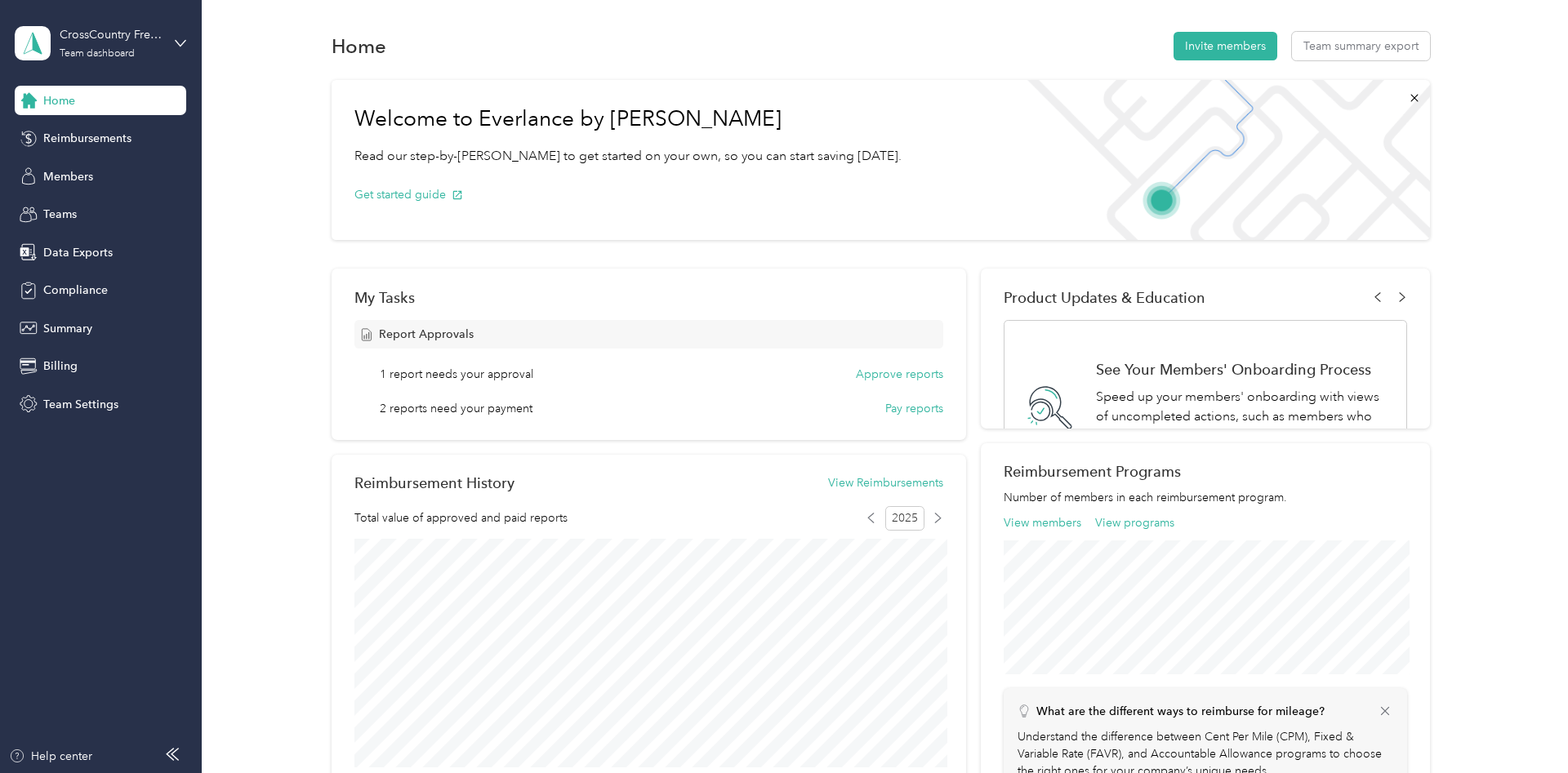
click at [56, 93] on span "Home" at bounding box center [59, 100] width 32 height 17
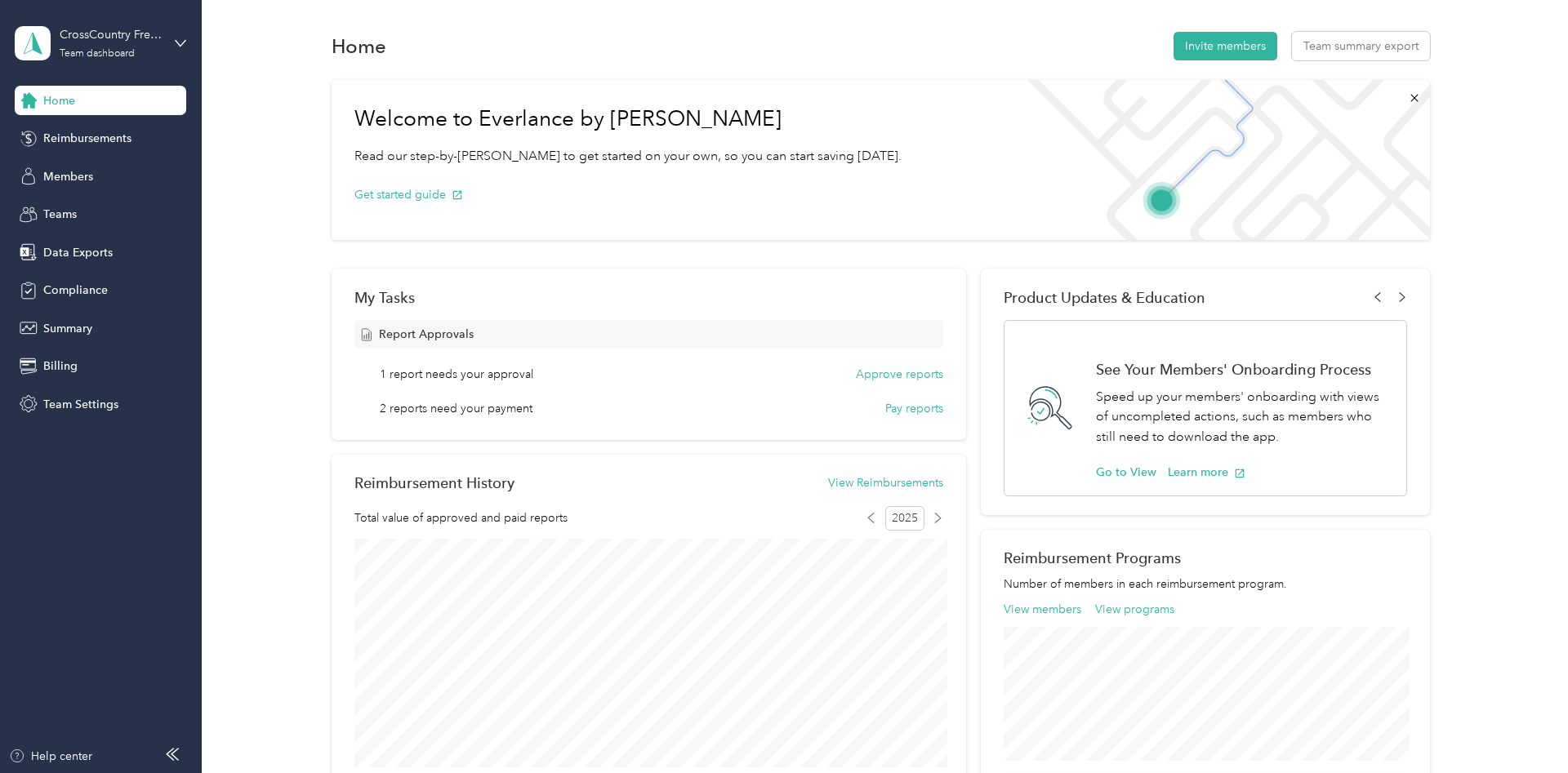
click at [56, 93] on span "Home" at bounding box center [59, 100] width 32 height 17
click at [64, 218] on span "Teams" at bounding box center [60, 214] width 34 height 17
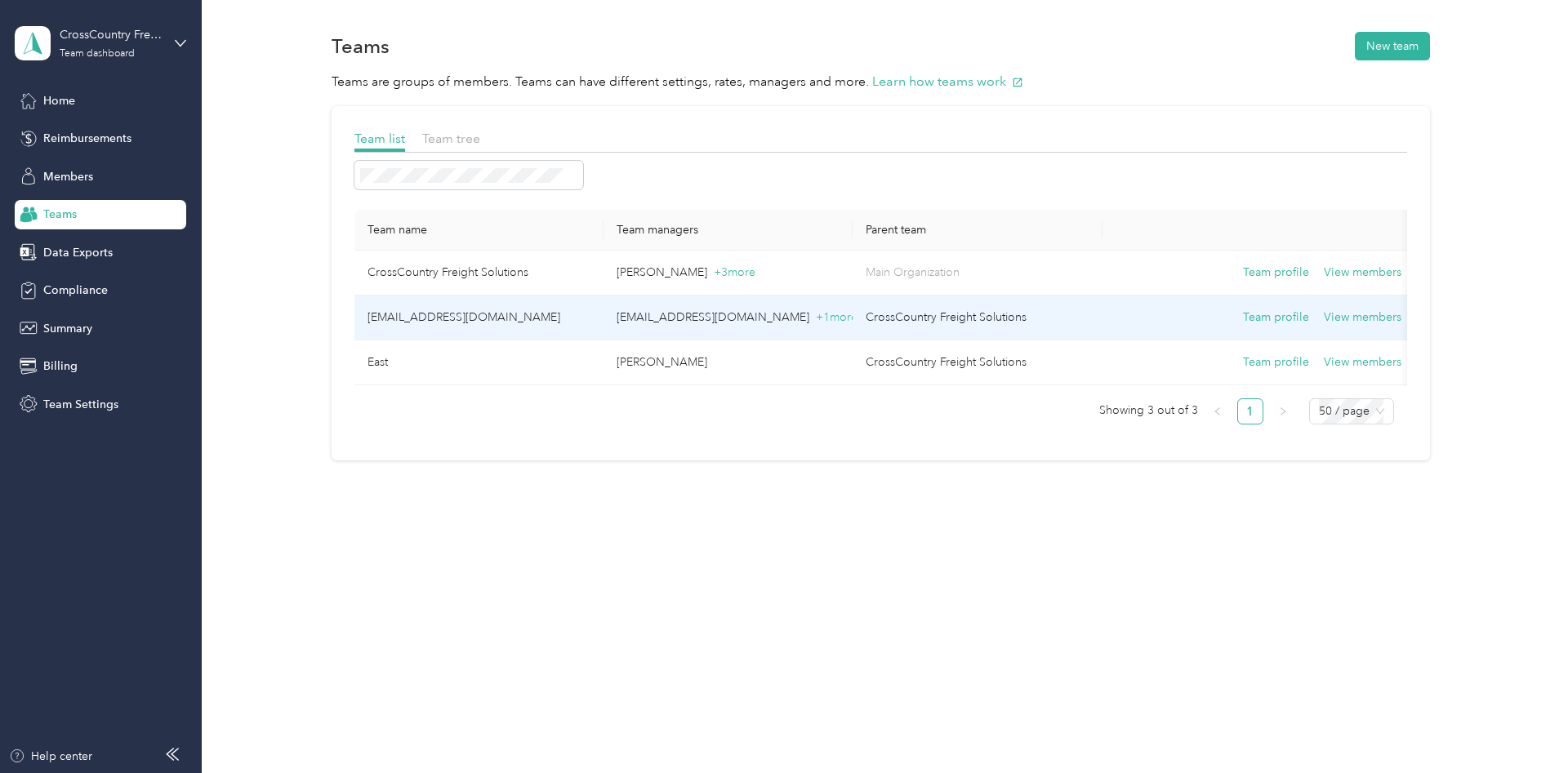
click at [432, 316] on td "abotsford@ccfs.com" at bounding box center [479, 318] width 249 height 45
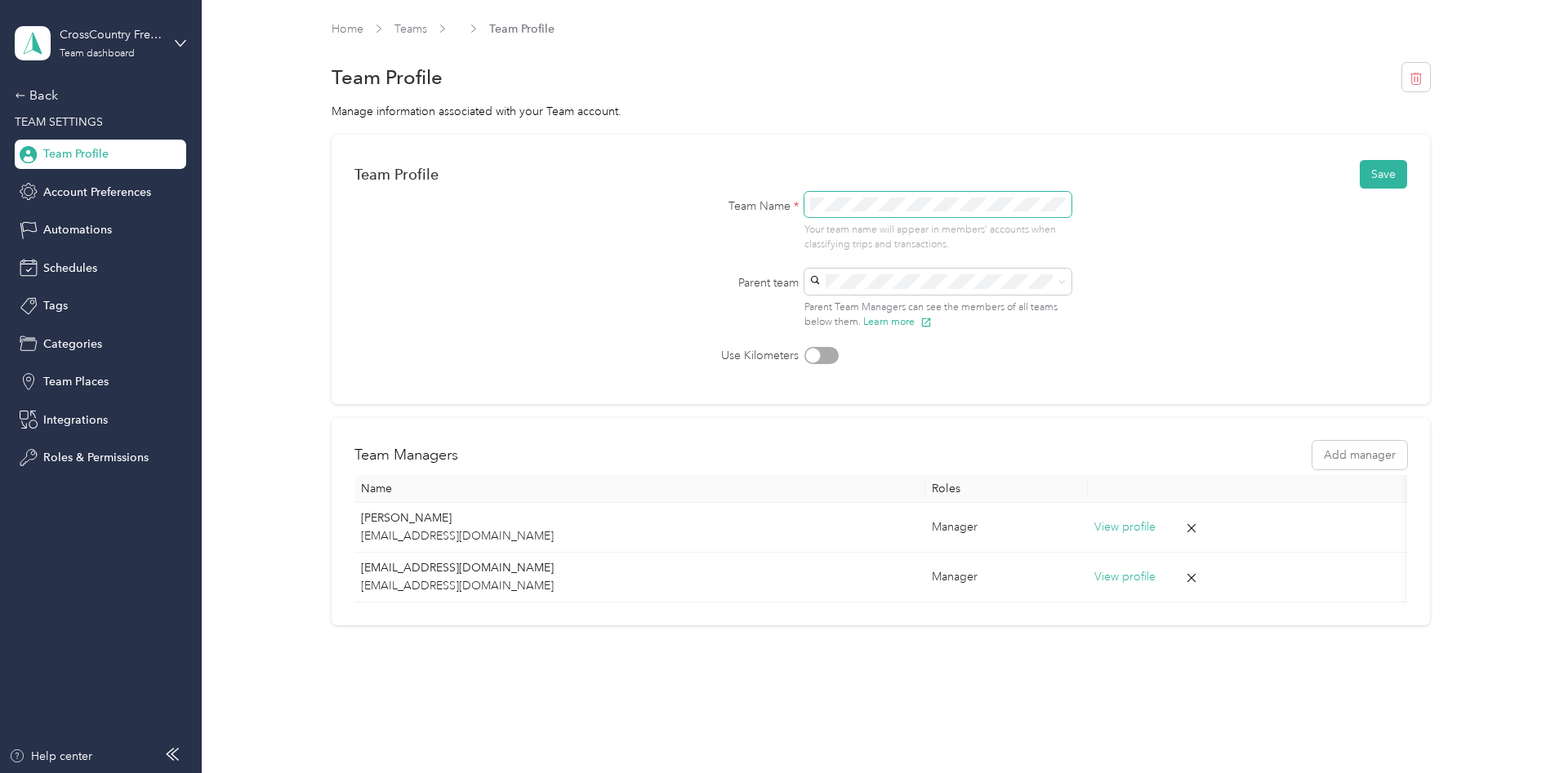
click at [1360, 160] on button "Save" at bounding box center [1383, 174] width 47 height 28
click at [1384, 175] on div "Team Profile Save" at bounding box center [881, 175] width 1053 height 35
click at [44, 96] on div "Back" at bounding box center [97, 96] width 163 height 20
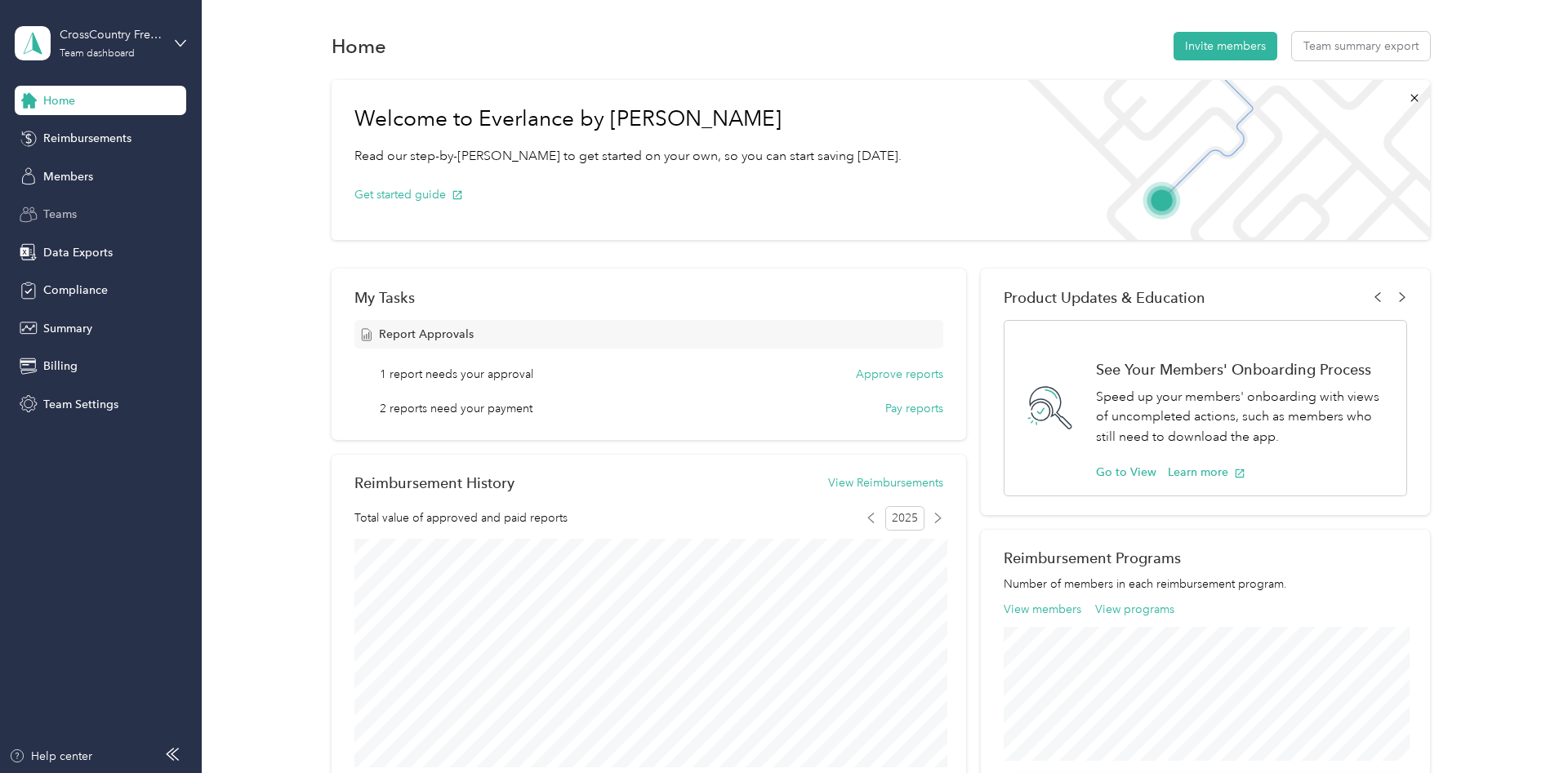
click at [56, 211] on span "Teams" at bounding box center [60, 214] width 34 height 17
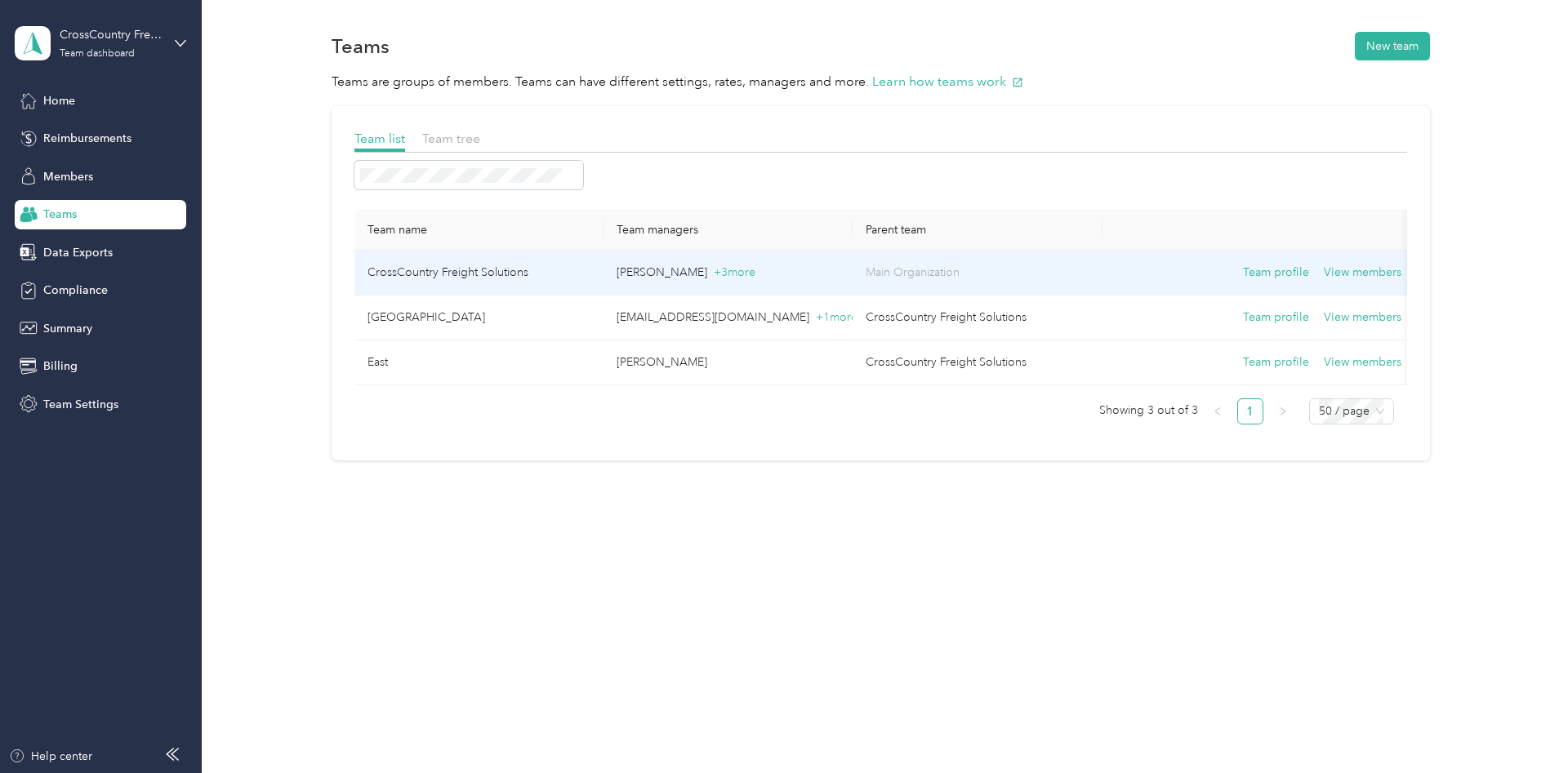
click at [466, 275] on td "CrossCountry Freight Solutions" at bounding box center [479, 272] width 249 height 45
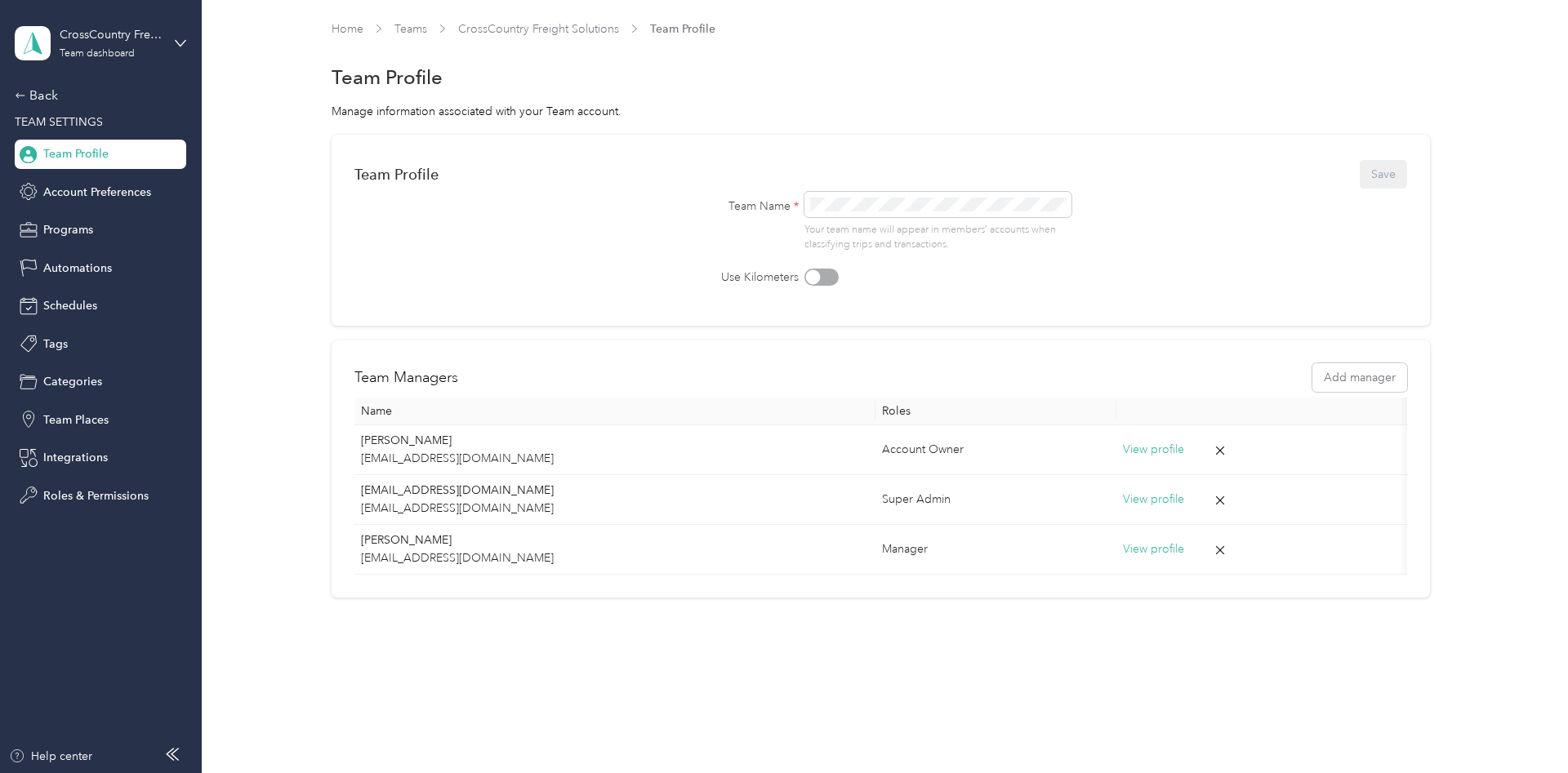
click at [70, 141] on div "Team Profile" at bounding box center [100, 154] width 171 height 29
click at [81, 189] on span "Account Preferences" at bounding box center [97, 192] width 107 height 17
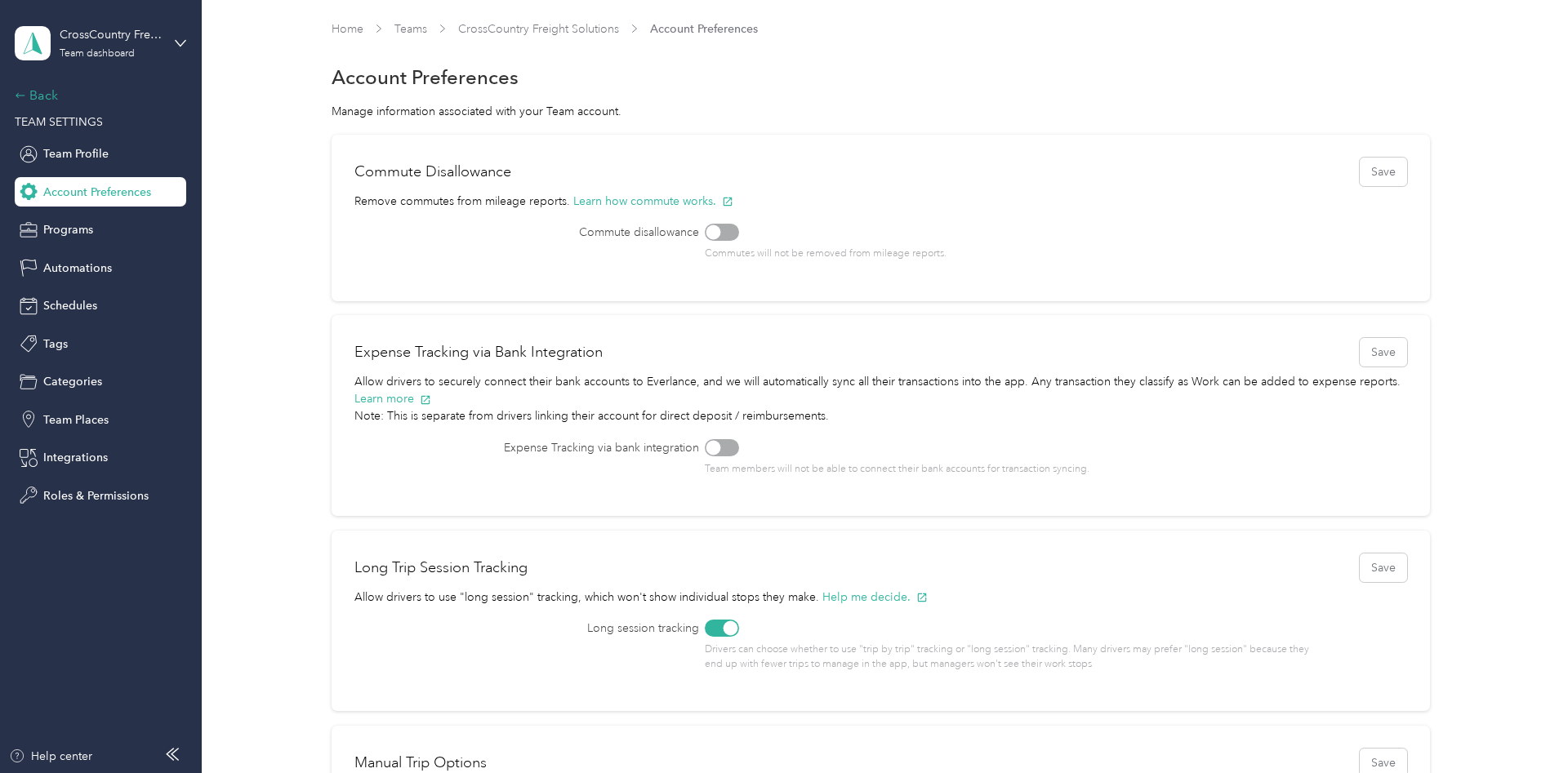
click at [27, 92] on div "Back" at bounding box center [97, 96] width 163 height 20
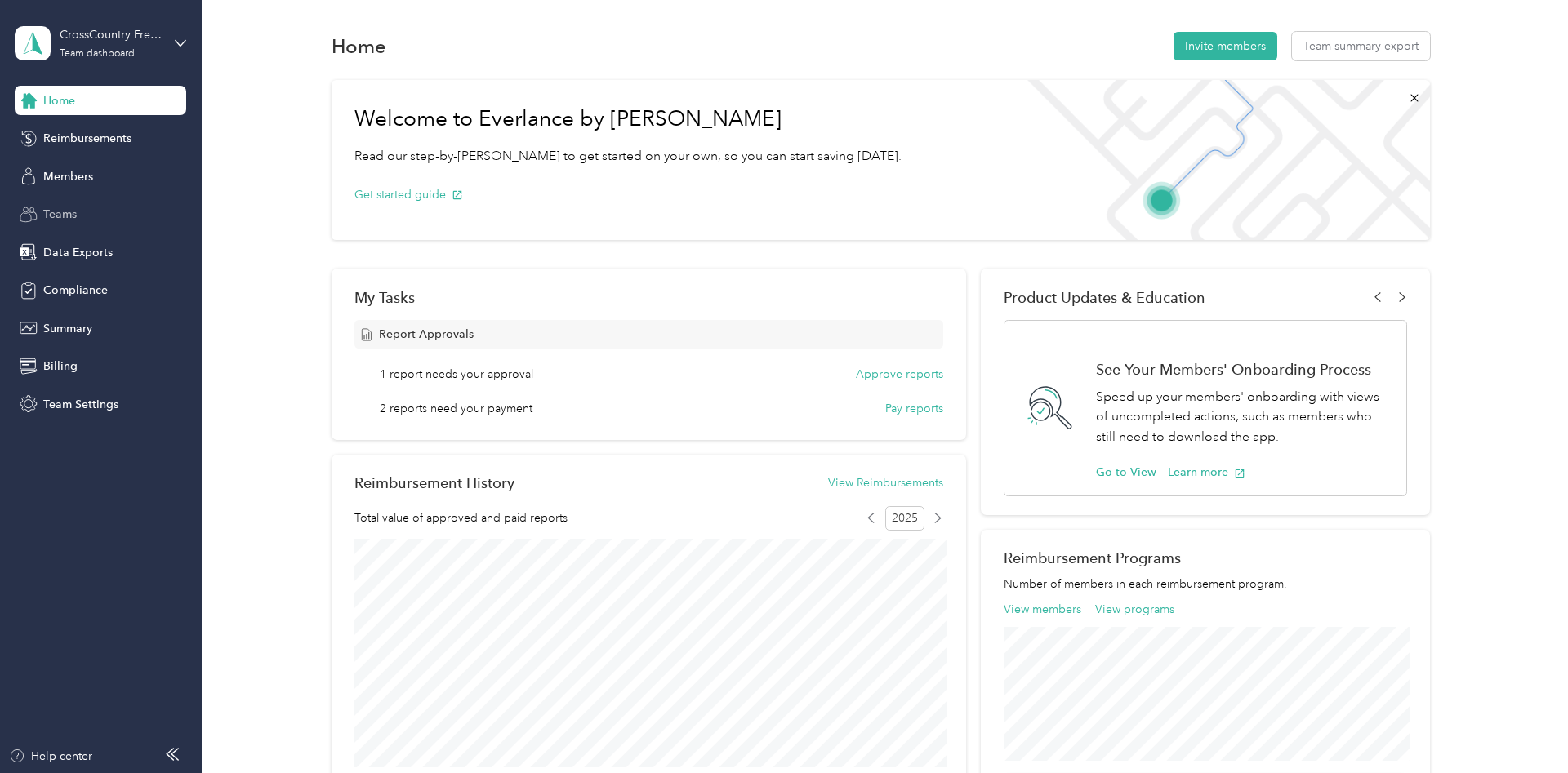
click at [44, 208] on div "Teams" at bounding box center [100, 214] width 171 height 29
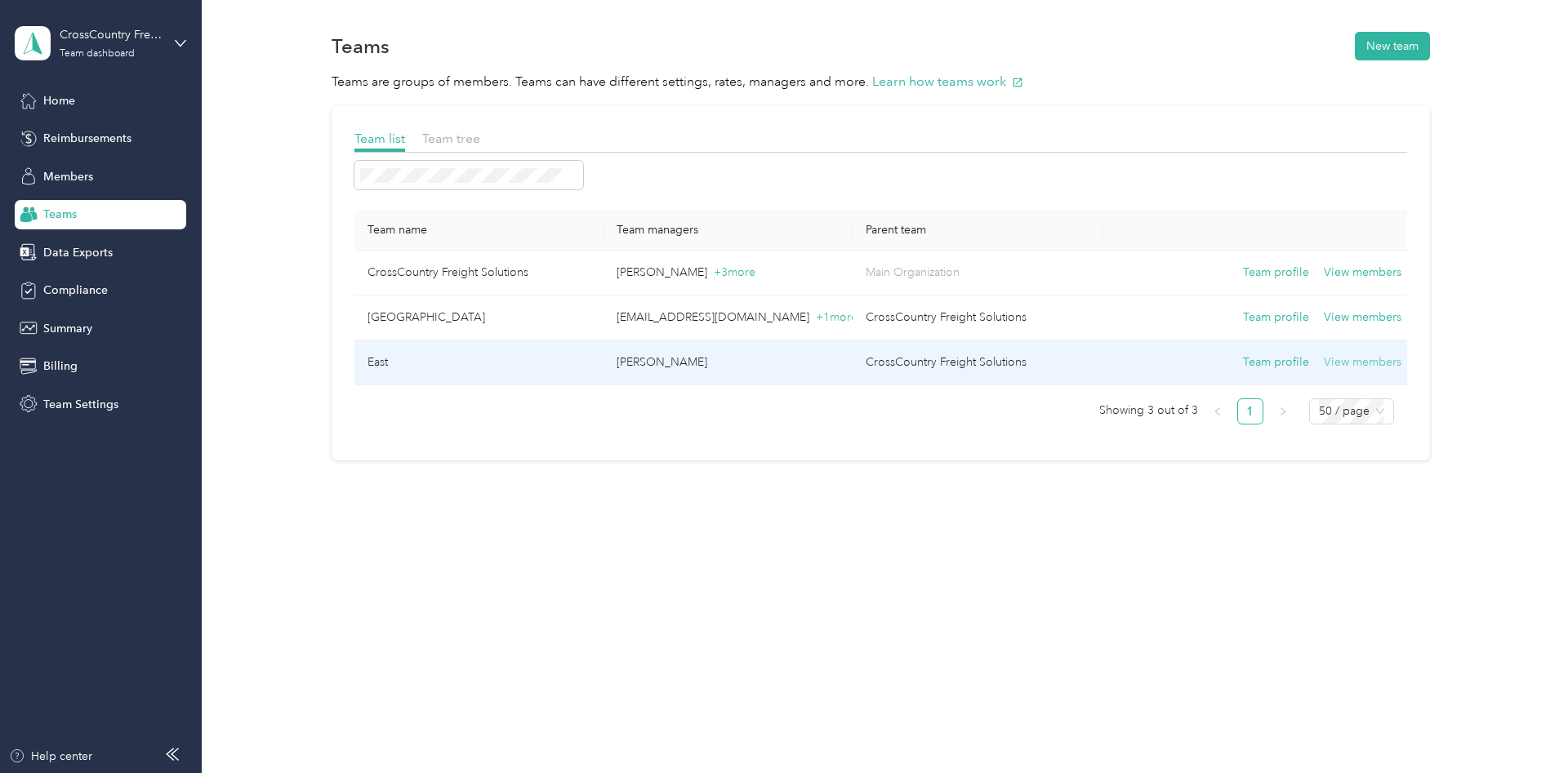
click at [1351, 362] on button "View members" at bounding box center [1362, 362] width 77 height 18
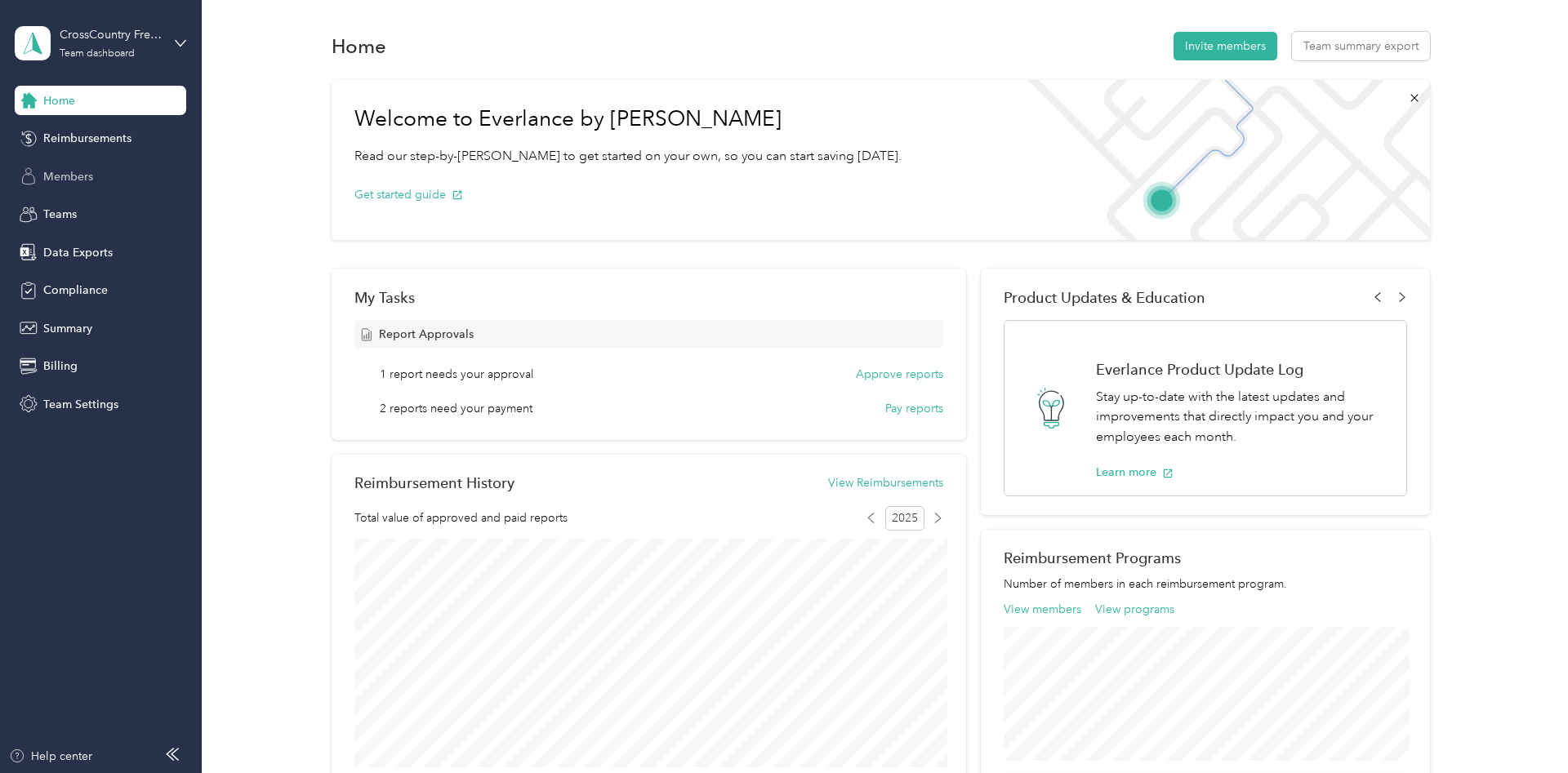
click at [77, 171] on span "Members" at bounding box center [68, 177] width 50 height 17
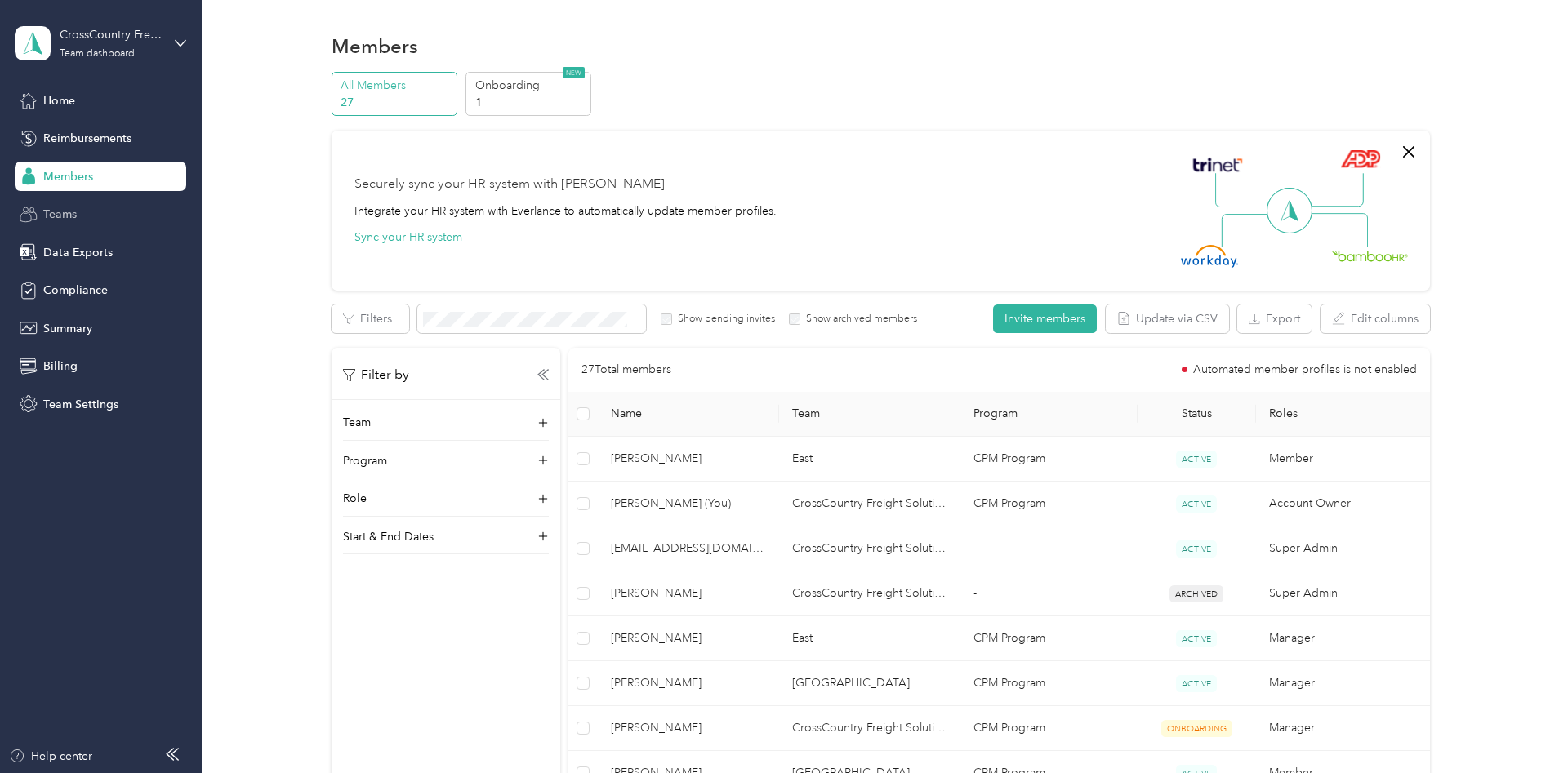
click at [65, 218] on span "Teams" at bounding box center [60, 214] width 34 height 17
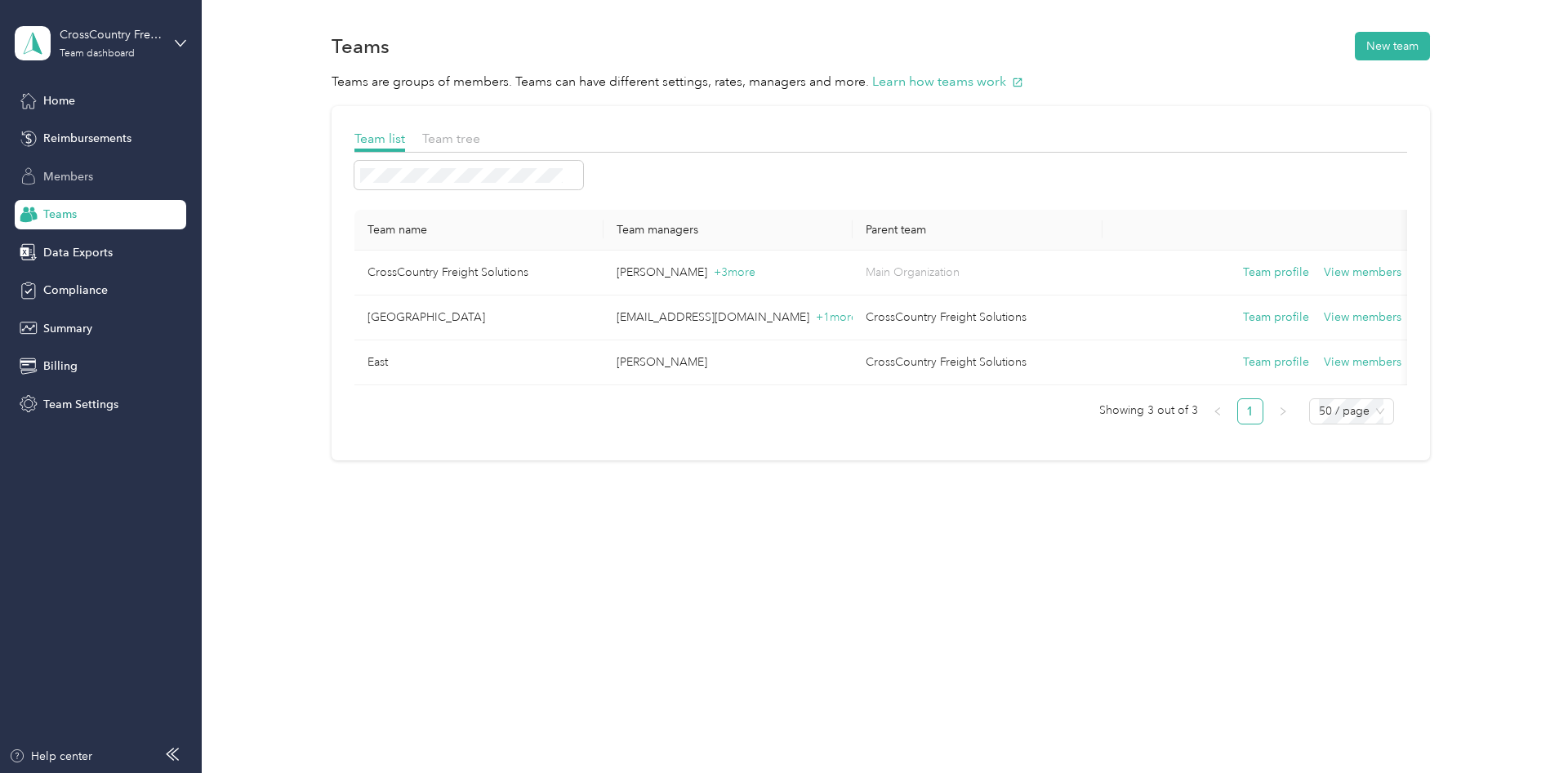
click at [75, 177] on span "Members" at bounding box center [68, 177] width 50 height 17
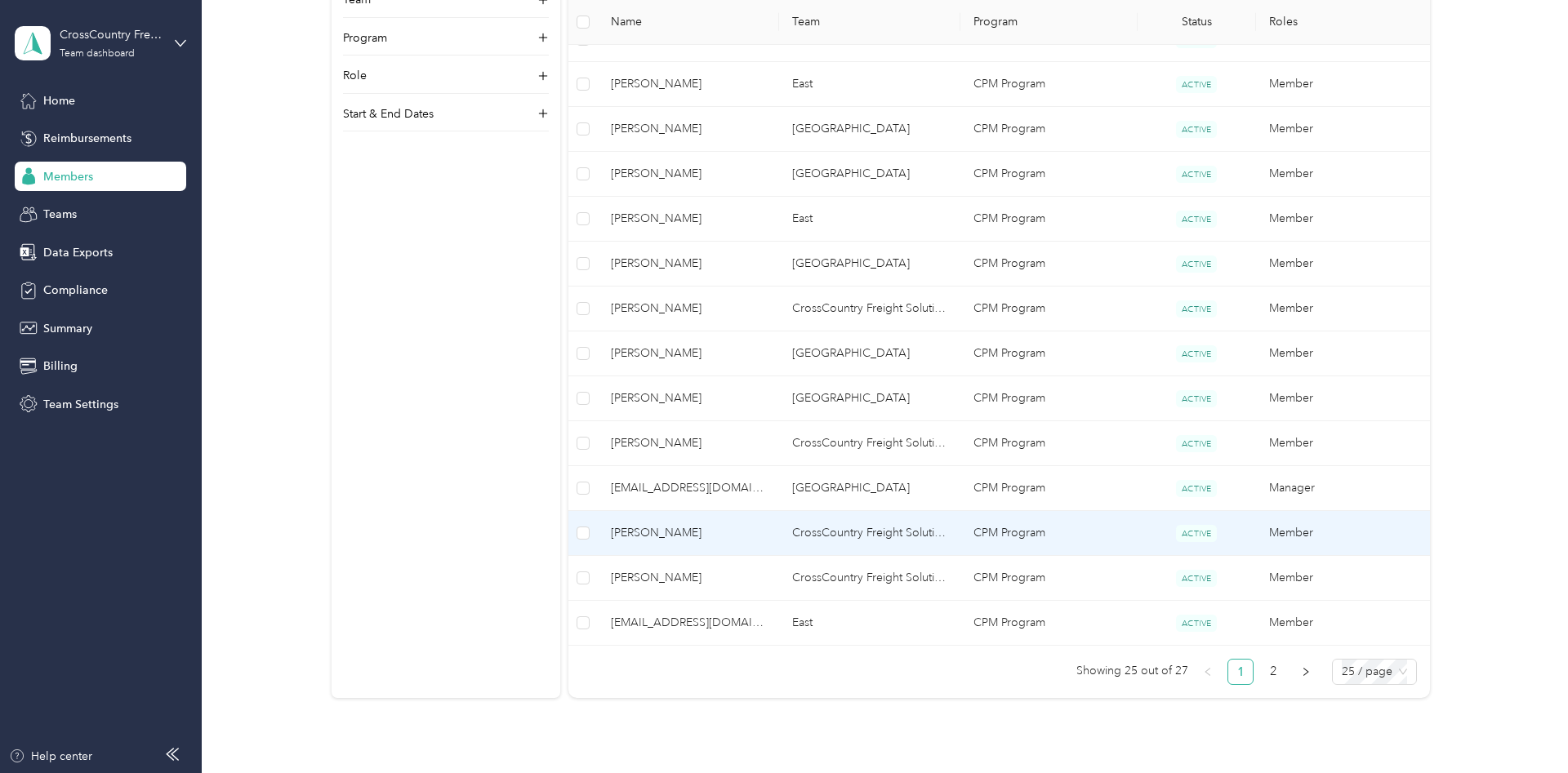
scroll to position [916, 0]
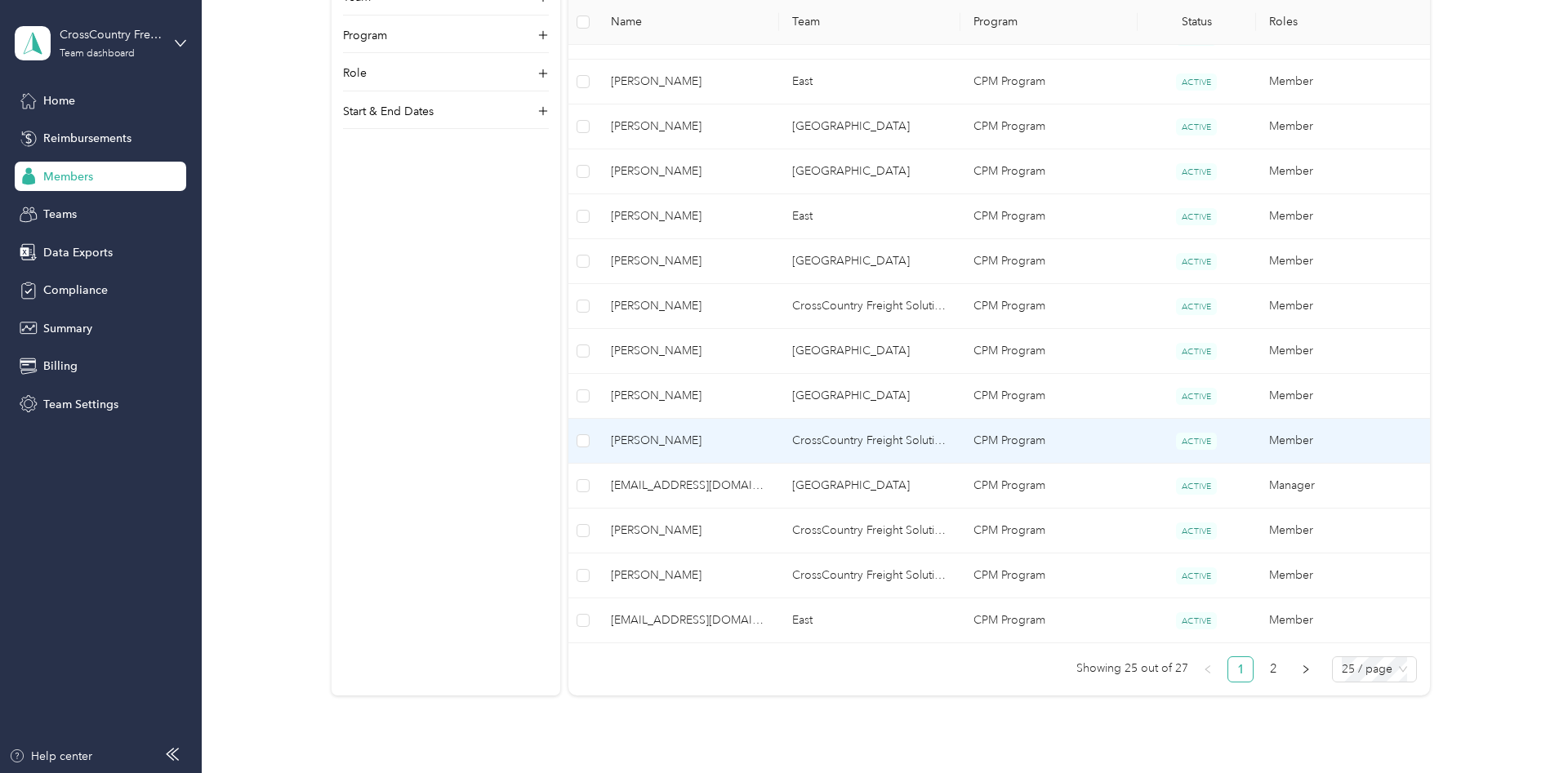
click at [650, 439] on span "[PERSON_NAME]" at bounding box center [688, 441] width 155 height 18
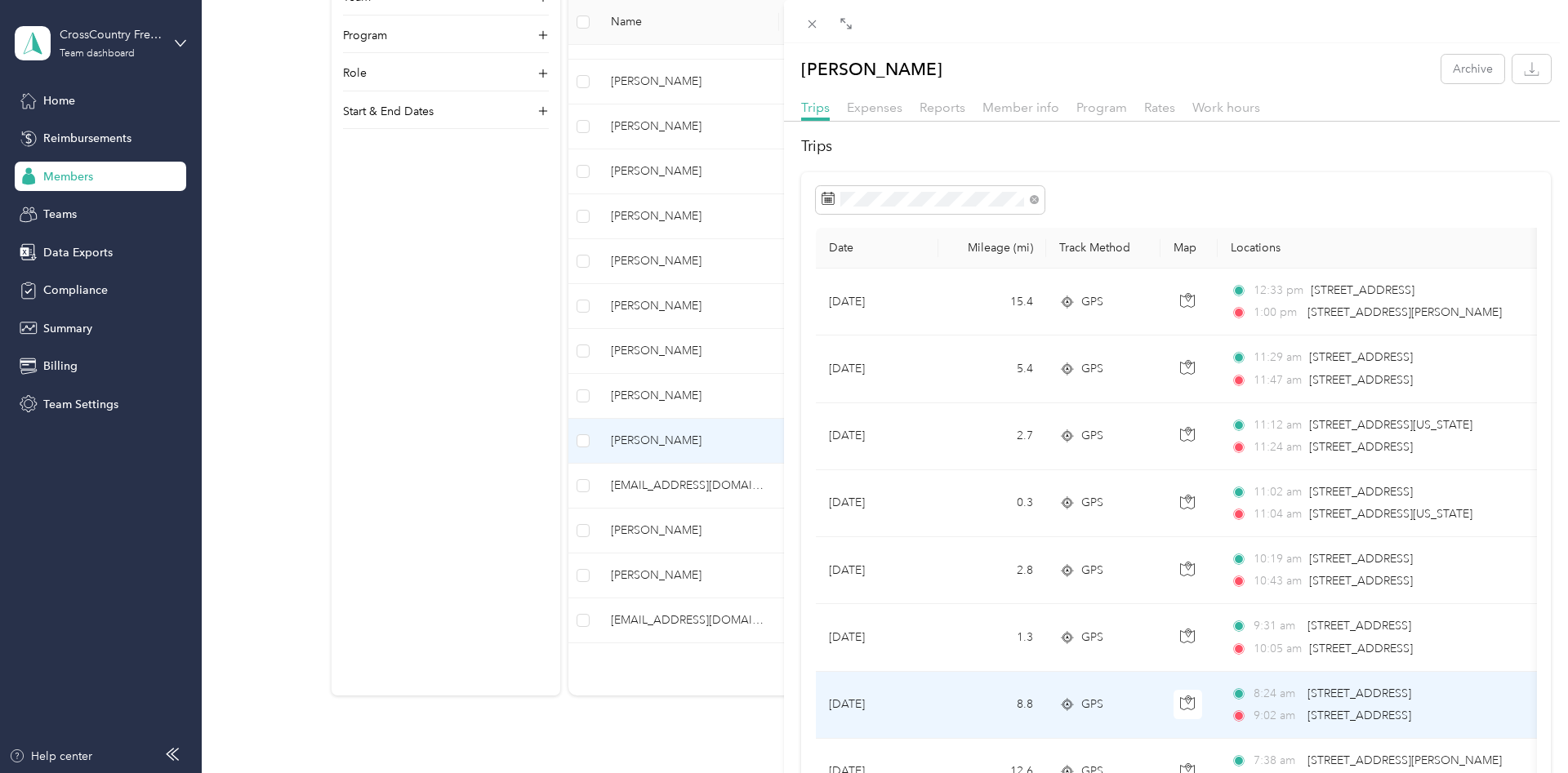
click at [1163, 723] on td at bounding box center [1189, 705] width 57 height 67
